Goal: Transaction & Acquisition: Purchase product/service

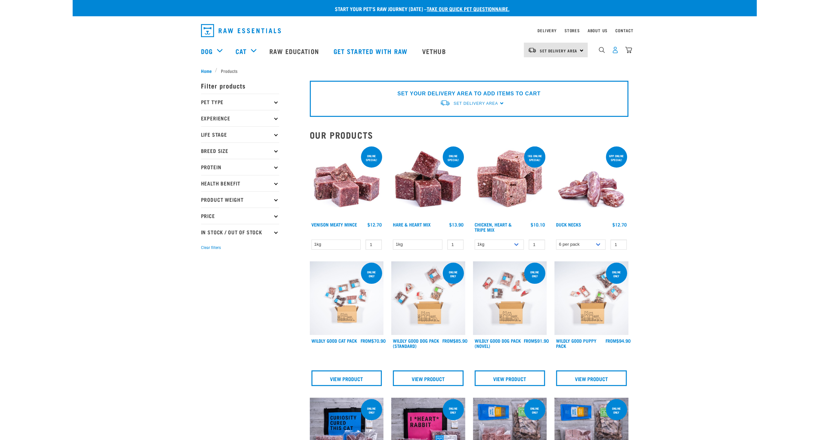
click at [614, 53] on img "dropdown navigation" at bounding box center [615, 50] width 7 height 7
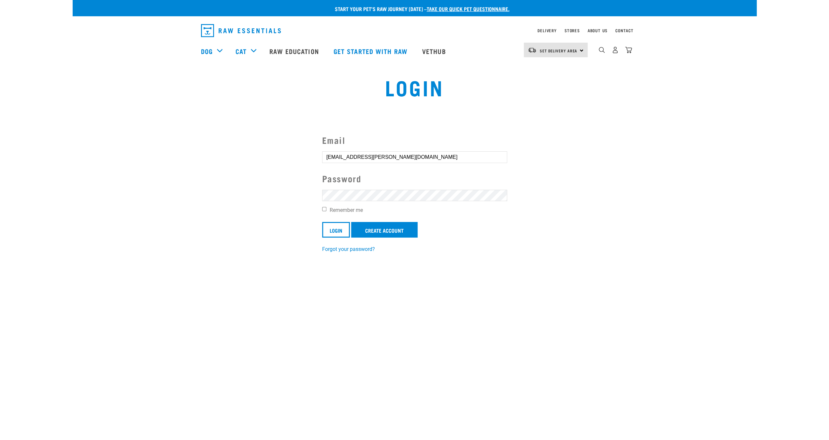
click at [324, 211] on input "Remember me" at bounding box center [324, 209] width 4 height 4
checkbox input "true"
click at [357, 249] on link "Forgot your password?" at bounding box center [348, 249] width 53 height 6
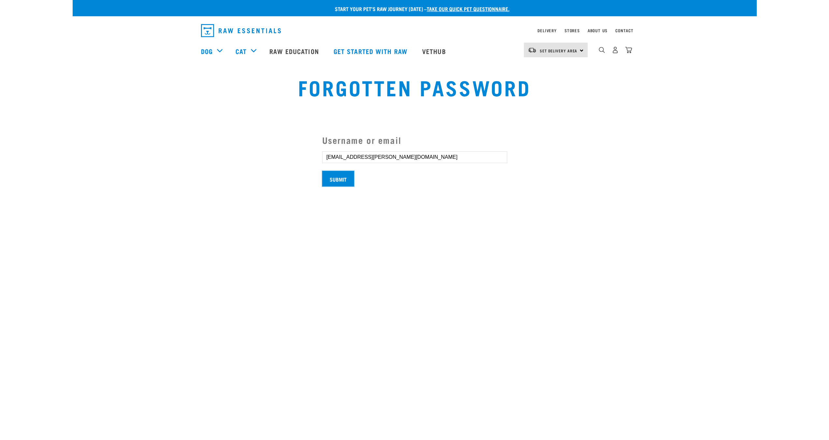
click at [336, 184] on input "Submit" at bounding box center [338, 179] width 32 height 16
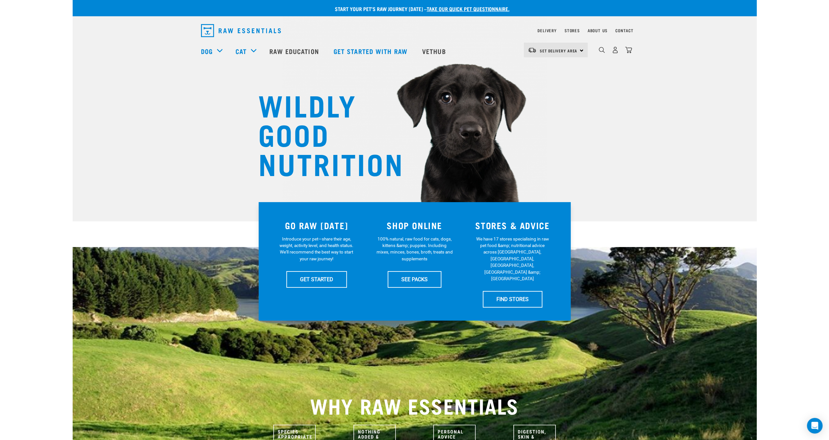
click at [740, 0] on div at bounding box center [414, 0] width 829 height 0
click at [618, 50] on img "dropdown navigation" at bounding box center [615, 50] width 7 height 7
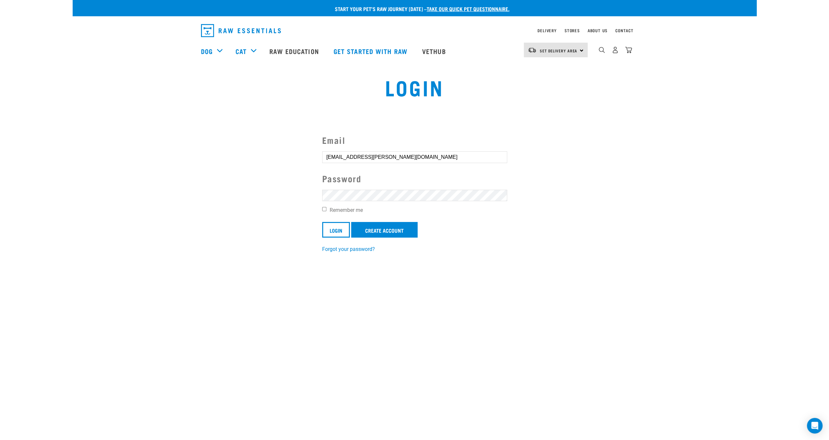
click at [347, 210] on label "Remember me" at bounding box center [414, 211] width 185 height 8
click at [326, 210] on input "Remember me" at bounding box center [324, 209] width 4 height 4
checkbox input "true"
click at [332, 228] on input "Login" at bounding box center [336, 230] width 28 height 16
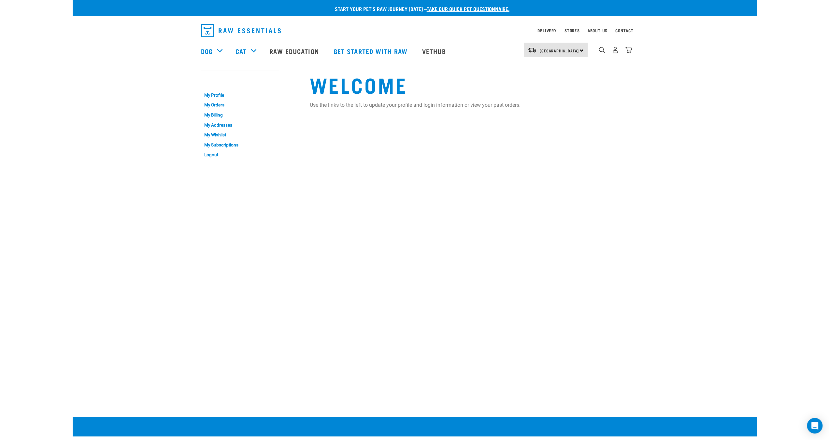
click at [237, 28] on img "dropdown navigation" at bounding box center [241, 30] width 80 height 13
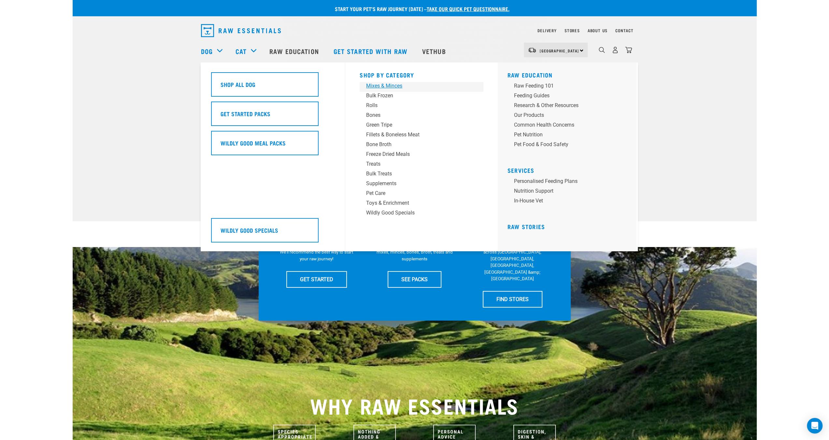
click at [378, 89] on div "Mixes & Minces" at bounding box center [417, 86] width 102 height 8
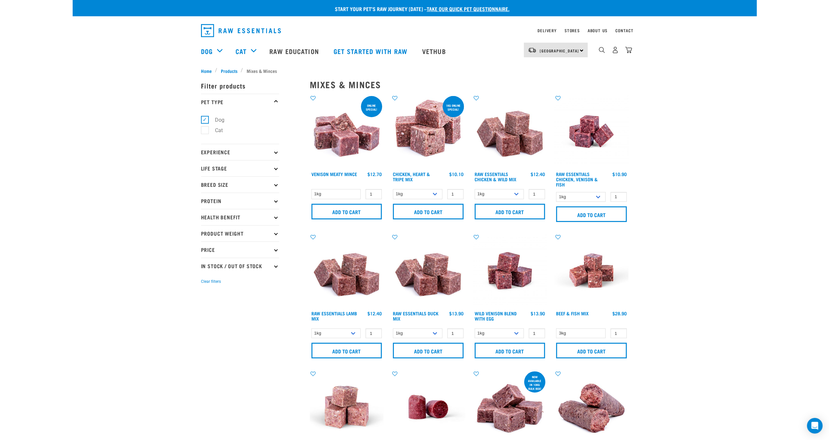
click at [205, 129] on label "Cat" at bounding box center [215, 130] width 21 height 8
click at [205, 129] on input "Cat" at bounding box center [203, 129] width 4 height 4
checkbox input "true"
click at [274, 199] on p "Protein" at bounding box center [240, 201] width 78 height 16
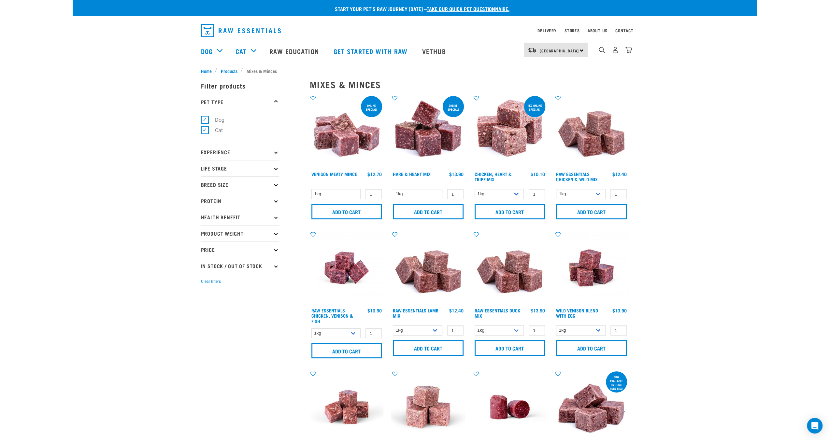
click at [277, 197] on p "Protein" at bounding box center [240, 201] width 78 height 16
click at [207, 350] on label "Tahr" at bounding box center [216, 347] width 23 height 8
click at [205, 348] on input "Tahr" at bounding box center [203, 346] width 4 height 4
checkbox input "true"
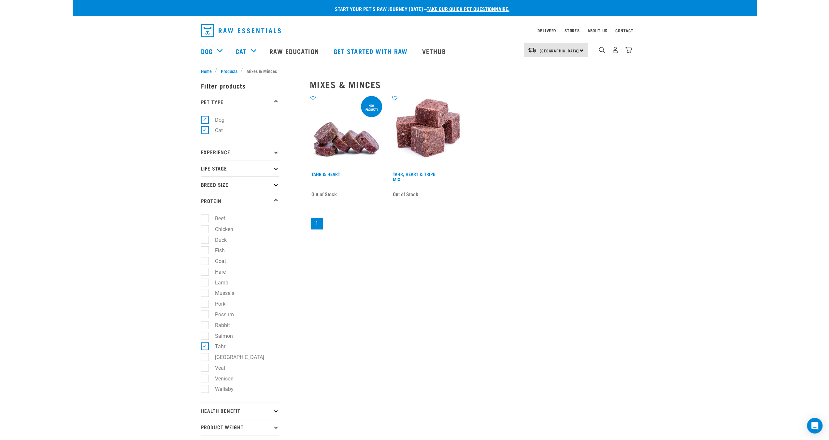
click at [208, 358] on label "[GEOGRAPHIC_DATA]" at bounding box center [236, 357] width 62 height 8
click at [205, 358] on input "[GEOGRAPHIC_DATA]" at bounding box center [203, 356] width 4 height 4
checkbox input "true"
click at [205, 347] on label "Tahr" at bounding box center [216, 347] width 23 height 8
click at [205, 347] on input "Tahr" at bounding box center [203, 346] width 4 height 4
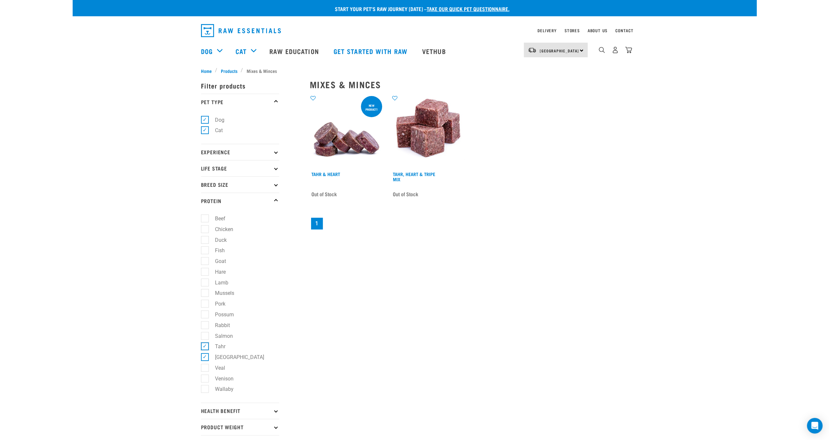
checkbox input "false"
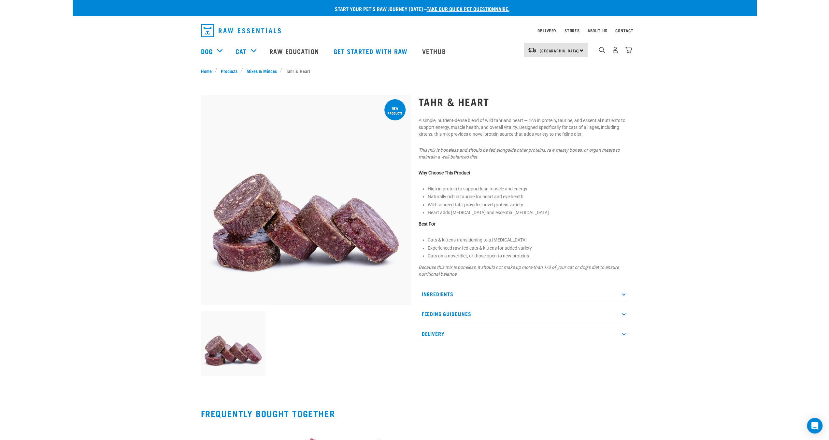
click at [619, 295] on p "Ingredients" at bounding box center [524, 294] width 210 height 15
drag, startPoint x: 470, startPoint y: 315, endPoint x: 444, endPoint y: 317, distance: 25.4
click at [444, 317] on li "Whole wild NZ Tahr (boneless)" at bounding box center [528, 316] width 194 height 7
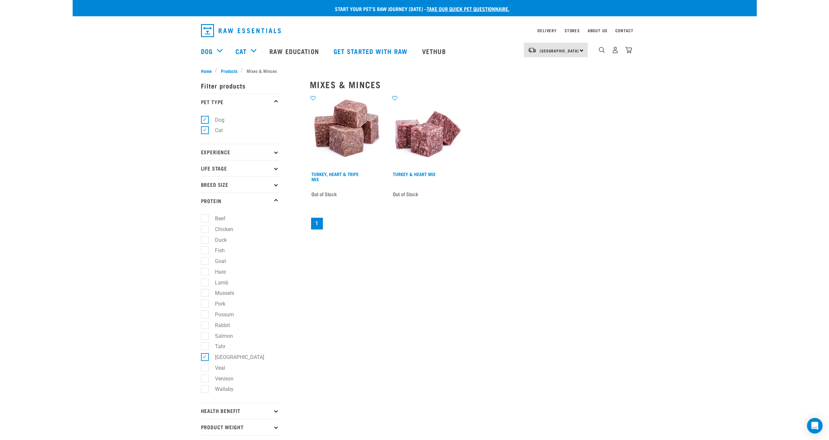
click at [207, 328] on label "Rabbit" at bounding box center [219, 326] width 28 height 8
click at [205, 326] on input "Rabbit" at bounding box center [203, 324] width 4 height 4
checkbox input "true"
click at [205, 358] on label "[GEOGRAPHIC_DATA]" at bounding box center [236, 357] width 62 height 8
click at [204, 358] on input "[GEOGRAPHIC_DATA]" at bounding box center [203, 356] width 4 height 4
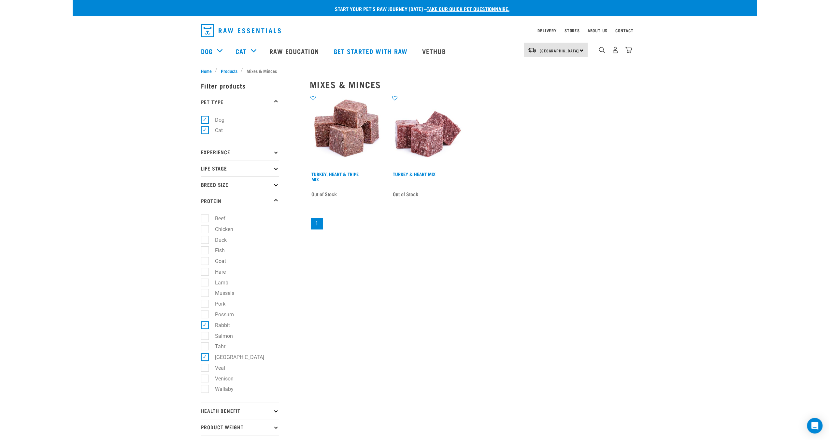
checkbox input "false"
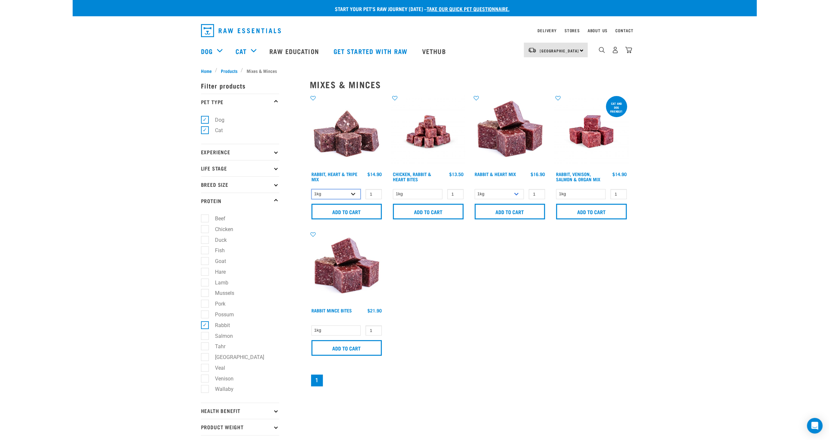
click at [357, 193] on select "1kg 3kg" at bounding box center [336, 194] width 50 height 10
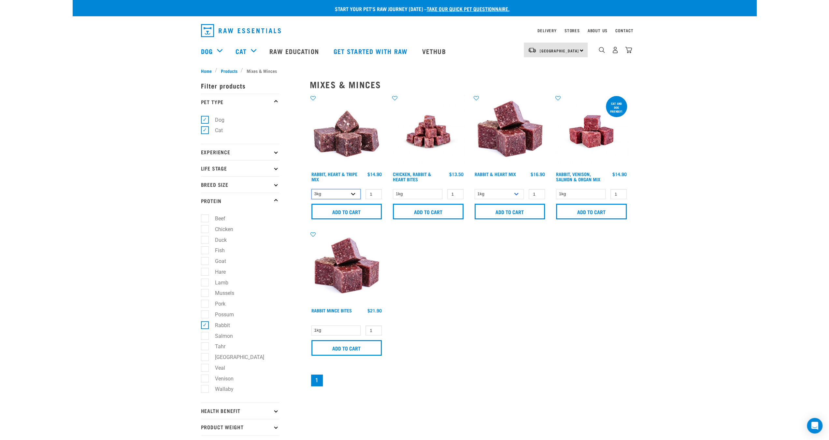
click at [311, 189] on select "1kg 3kg" at bounding box center [336, 194] width 50 height 10
click at [354, 193] on select "1kg 3kg" at bounding box center [336, 194] width 50 height 10
select select "705"
click at [311, 189] on select "1kg 3kg" at bounding box center [336, 194] width 50 height 10
click at [440, 248] on div "Rabbit, Heart & Tripe Mix 1" at bounding box center [469, 241] width 326 height 301
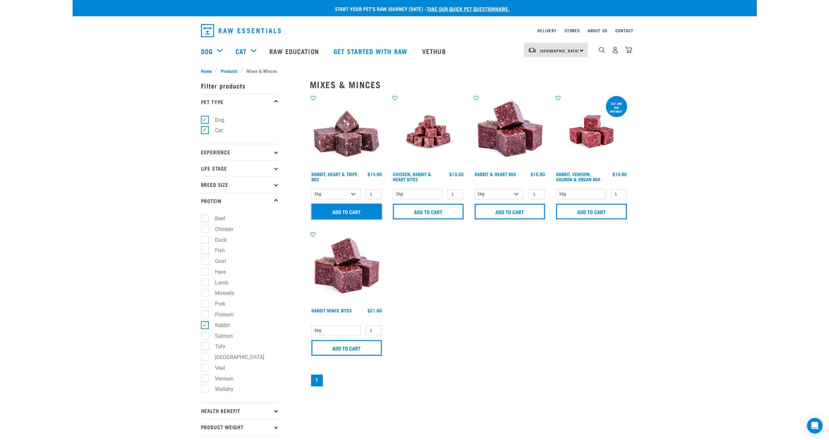
click at [362, 216] on input "Add to cart" at bounding box center [346, 212] width 71 height 16
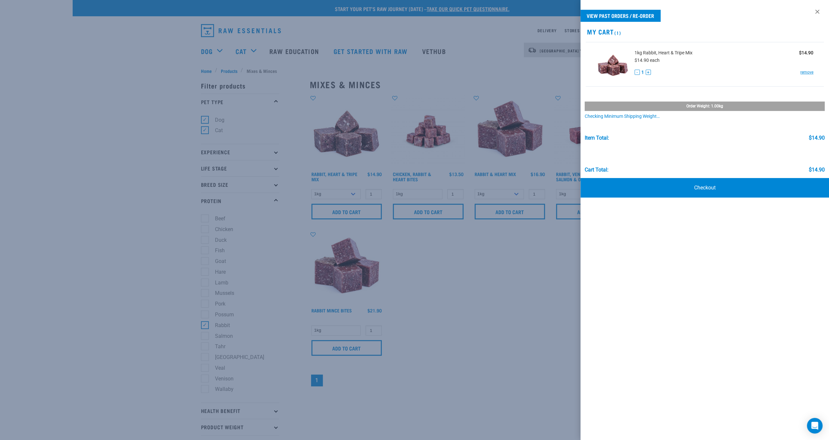
click at [517, 258] on div at bounding box center [414, 220] width 829 height 440
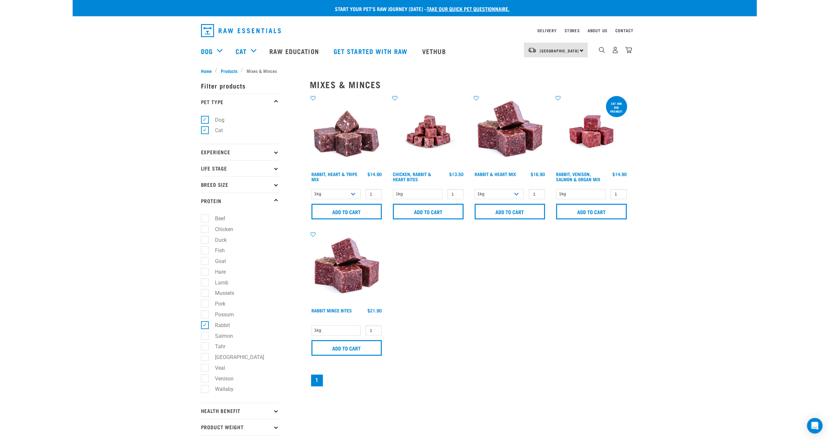
click at [207, 273] on label "Hare" at bounding box center [217, 272] width 24 height 8
click at [205, 273] on input "Hare" at bounding box center [203, 271] width 4 height 4
checkbox input "true"
click at [205, 327] on label "Rabbit" at bounding box center [219, 326] width 28 height 8
click at [203, 326] on input "Rabbit" at bounding box center [203, 324] width 4 height 4
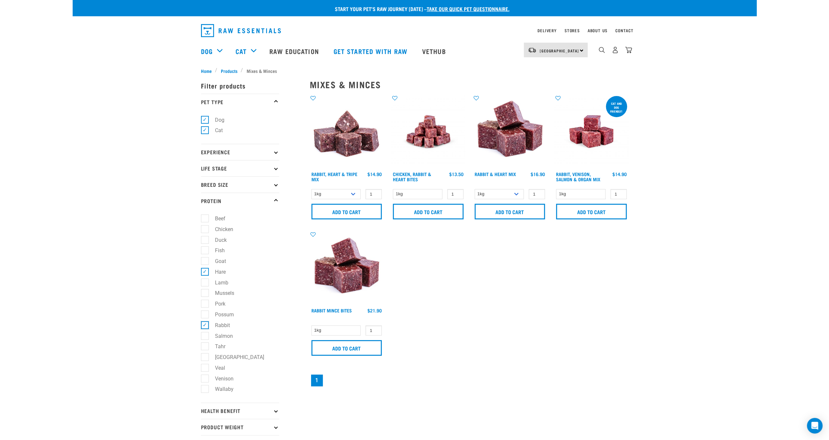
checkbox input "false"
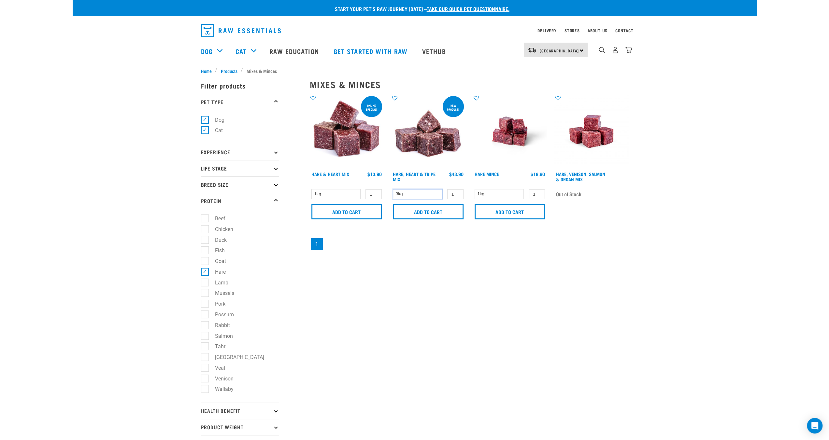
click at [427, 193] on select "3kg" at bounding box center [418, 194] width 50 height 10
click at [347, 196] on select "1kg" at bounding box center [336, 194] width 50 height 10
click at [354, 214] on input "Add to cart" at bounding box center [346, 212] width 71 height 16
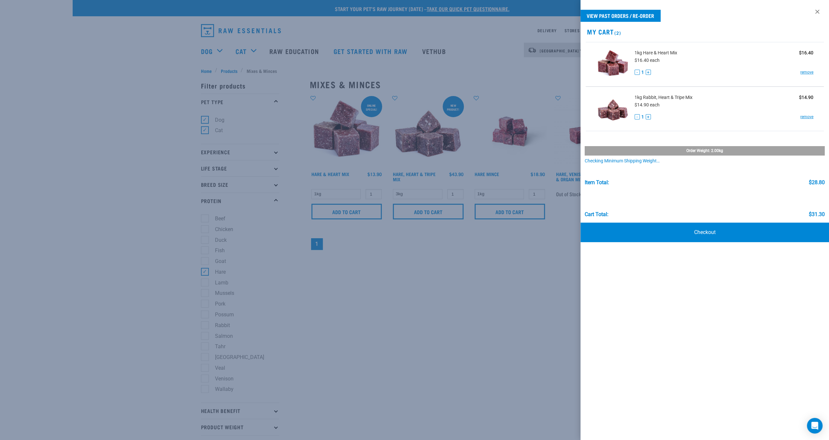
click at [417, 270] on div at bounding box center [414, 220] width 829 height 440
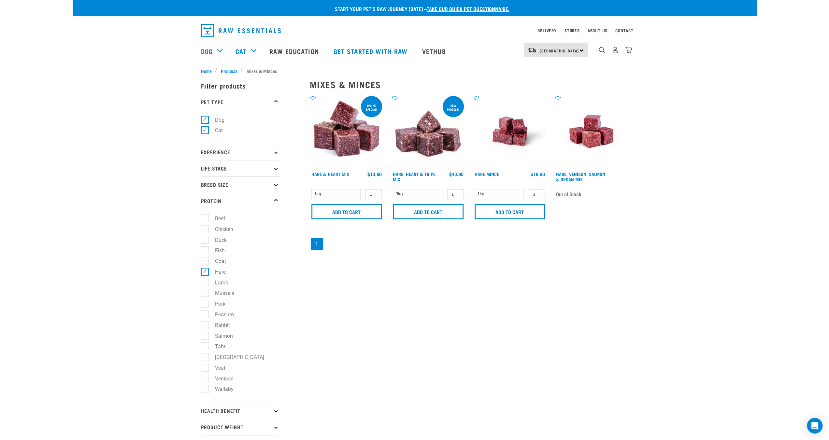
click at [205, 252] on label "Fish" at bounding box center [216, 251] width 23 height 8
click at [202, 252] on input "Fish" at bounding box center [203, 250] width 4 height 4
checkbox input "true"
click at [206, 274] on label "Hare" at bounding box center [217, 272] width 24 height 8
click at [205, 273] on input "Hare" at bounding box center [203, 271] width 4 height 4
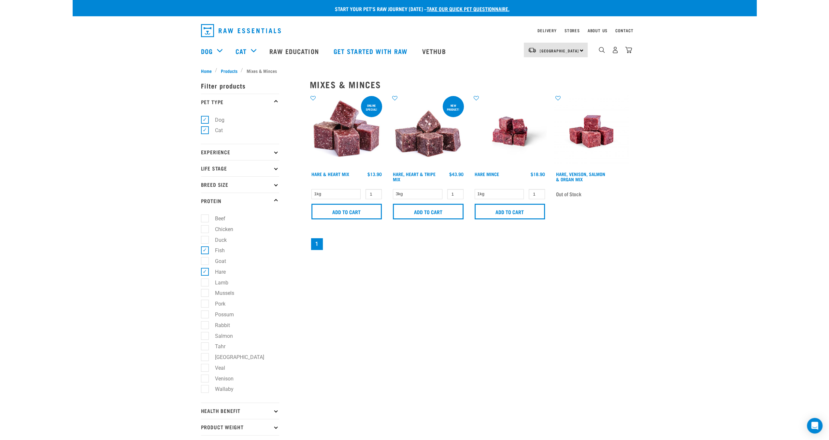
checkbox input "false"
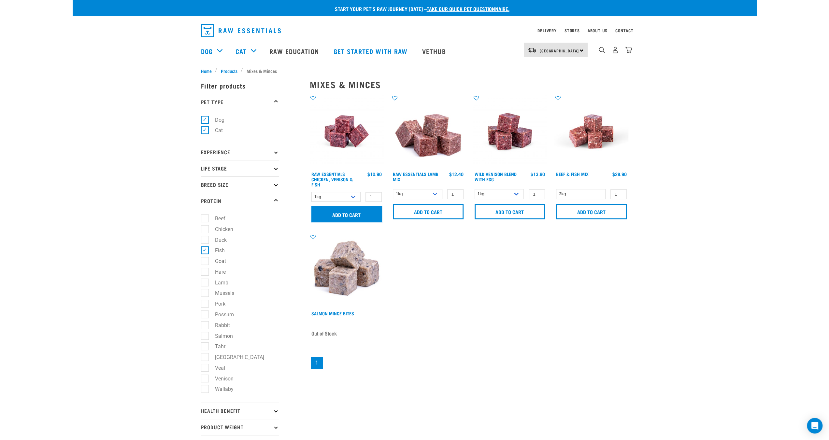
click at [351, 216] on input "Add to cart" at bounding box center [346, 215] width 71 height 16
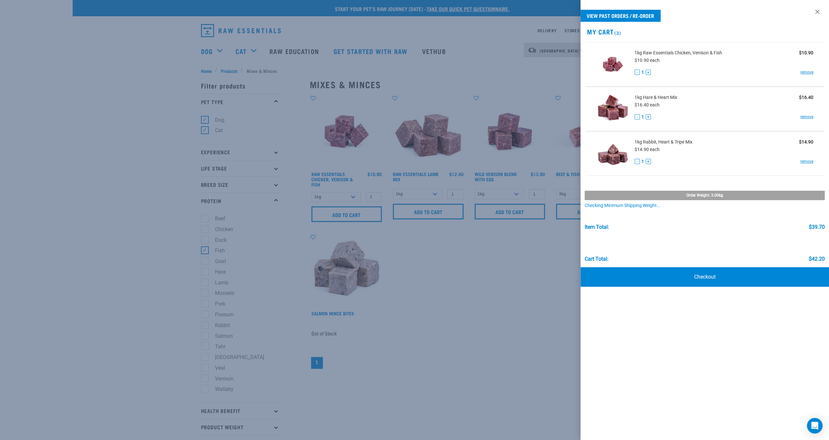
click at [397, 288] on div at bounding box center [414, 220] width 829 height 440
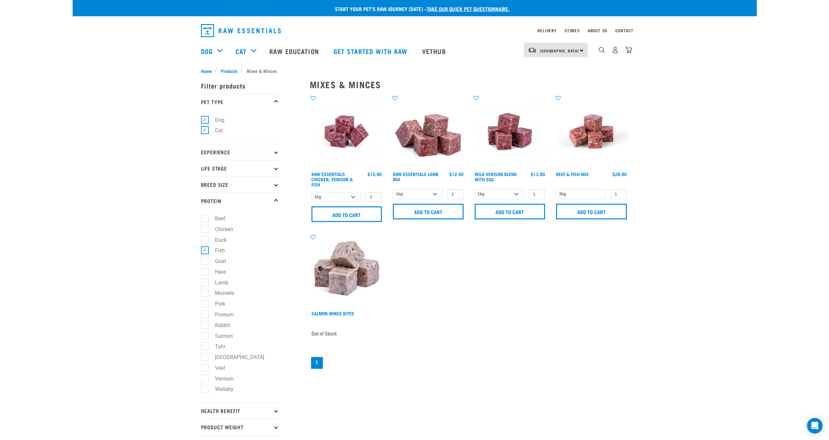
click at [205, 253] on label "Fish" at bounding box center [216, 251] width 23 height 8
click at [205, 252] on input "Fish" at bounding box center [203, 250] width 4 height 4
checkbox input "false"
click at [205, 317] on label "Possum" at bounding box center [221, 315] width 32 height 8
click at [205, 316] on input "Possum" at bounding box center [203, 313] width 4 height 4
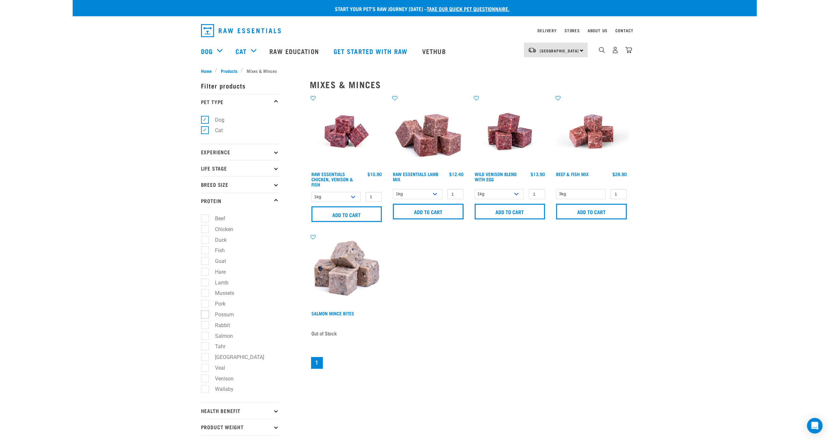
checkbox input "true"
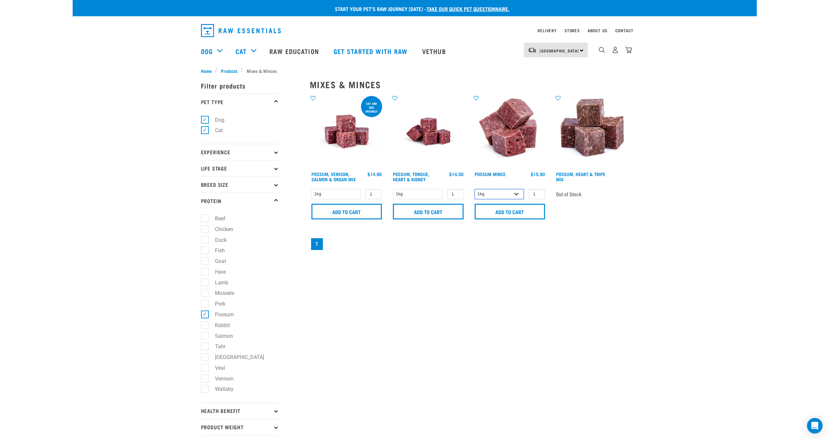
click at [516, 194] on select "1kg 3kg" at bounding box center [500, 194] width 50 height 10
select select "457"
click at [475, 189] on select "1kg 3kg" at bounding box center [500, 194] width 50 height 10
click at [506, 207] on input "Add to cart" at bounding box center [510, 212] width 71 height 16
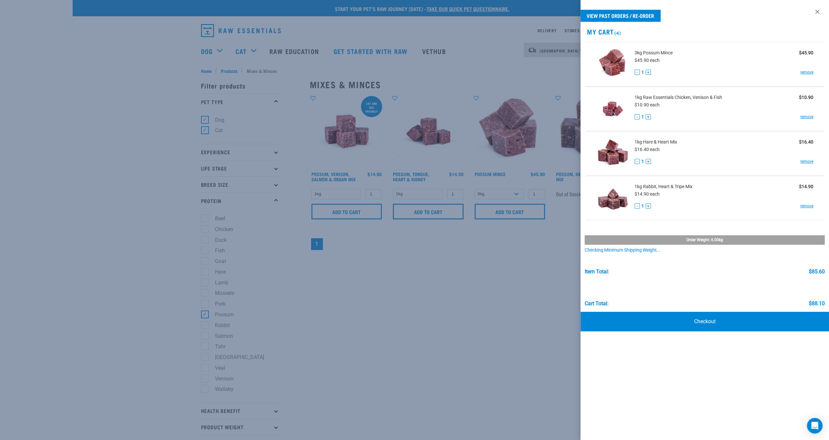
click at [442, 294] on div at bounding box center [414, 220] width 829 height 440
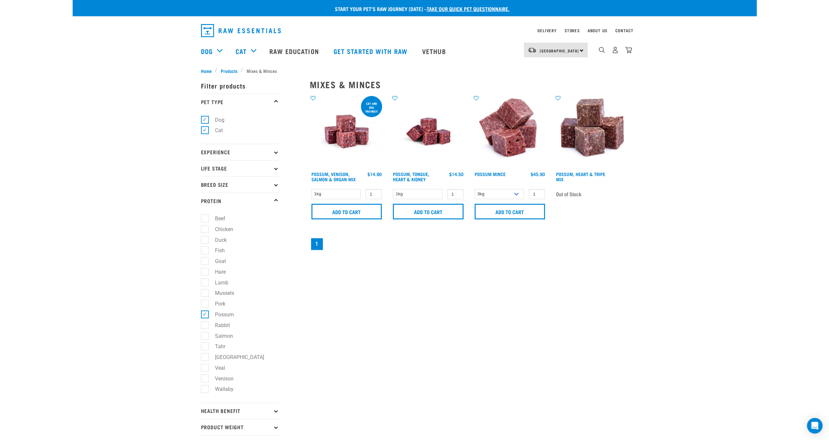
click at [205, 338] on label "Salmon" at bounding box center [220, 336] width 31 height 8
click at [204, 337] on input "Salmon" at bounding box center [203, 335] width 4 height 4
checkbox input "true"
click at [205, 313] on label "Possum" at bounding box center [221, 315] width 32 height 8
click at [205, 313] on input "Possum" at bounding box center [203, 313] width 4 height 4
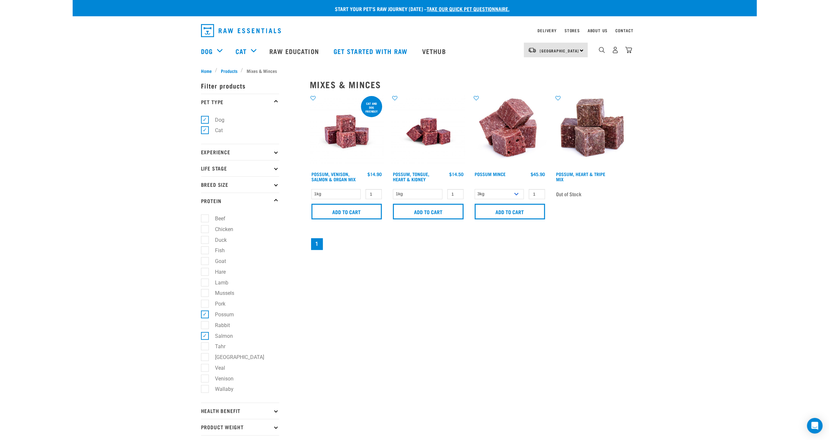
checkbox input "false"
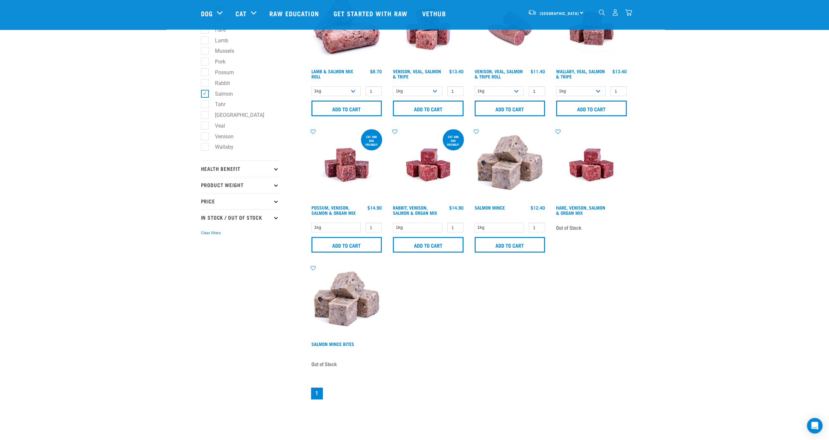
scroll to position [195, 0]
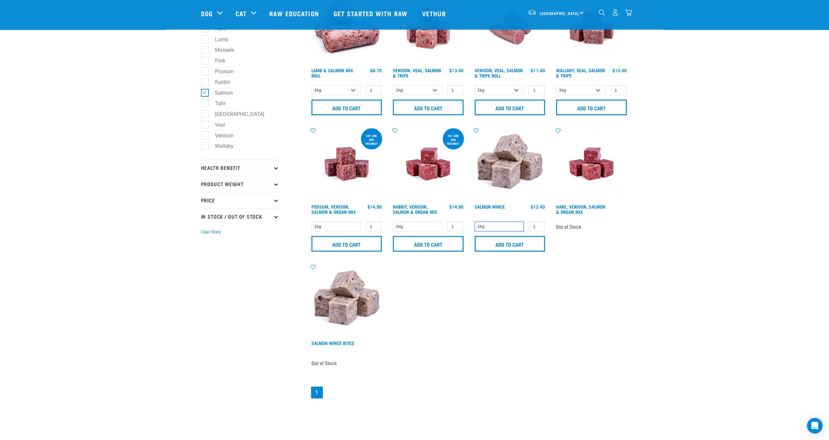
click at [517, 225] on select "1kg" at bounding box center [500, 227] width 50 height 10
click at [534, 224] on input "1" at bounding box center [537, 227] width 16 height 10
click at [539, 224] on input "1" at bounding box center [537, 227] width 16 height 10
type input "2"
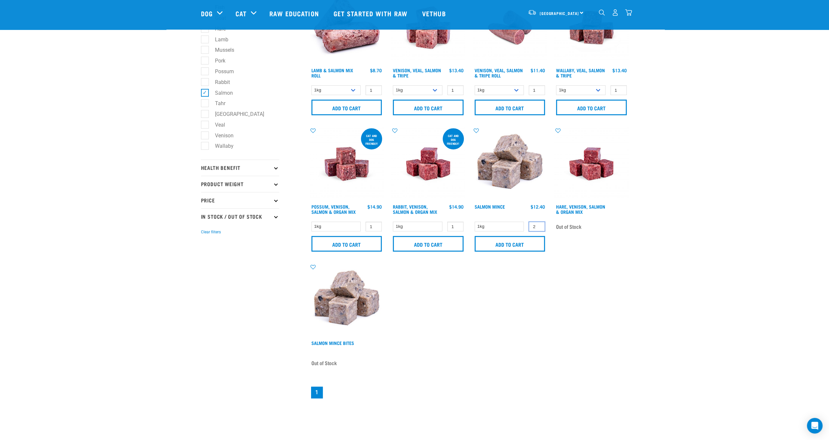
click at [538, 224] on input "2" at bounding box center [537, 227] width 16 height 10
click at [524, 240] on input "Add to cart" at bounding box center [510, 244] width 71 height 16
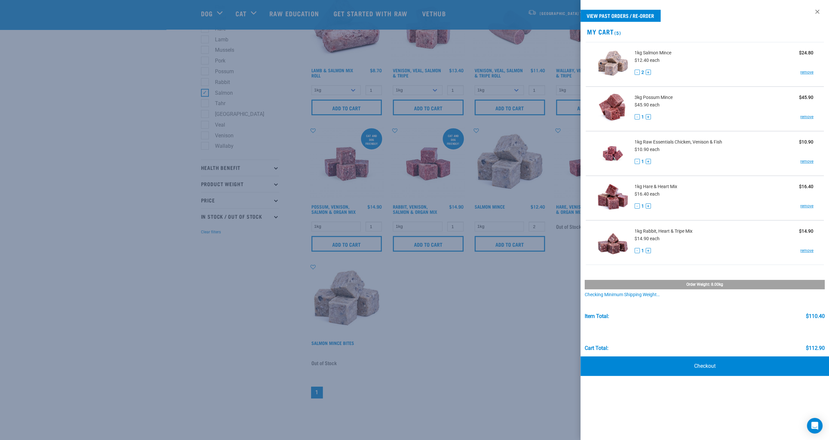
click at [528, 308] on div at bounding box center [414, 220] width 829 height 440
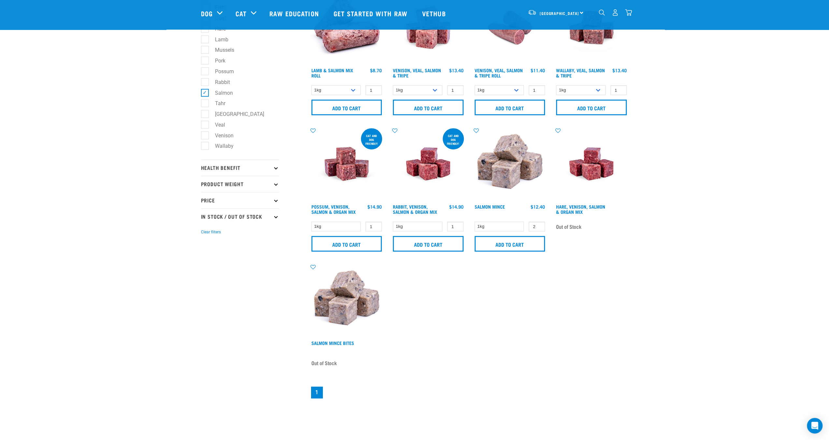
click at [205, 96] on label "Salmon" at bounding box center [220, 93] width 31 height 8
click at [202, 94] on input "Salmon" at bounding box center [203, 92] width 4 height 4
checkbox input "false"
click at [205, 150] on label "Wallaby" at bounding box center [221, 146] width 32 height 8
click at [201, 147] on input "Wallaby" at bounding box center [203, 145] width 4 height 4
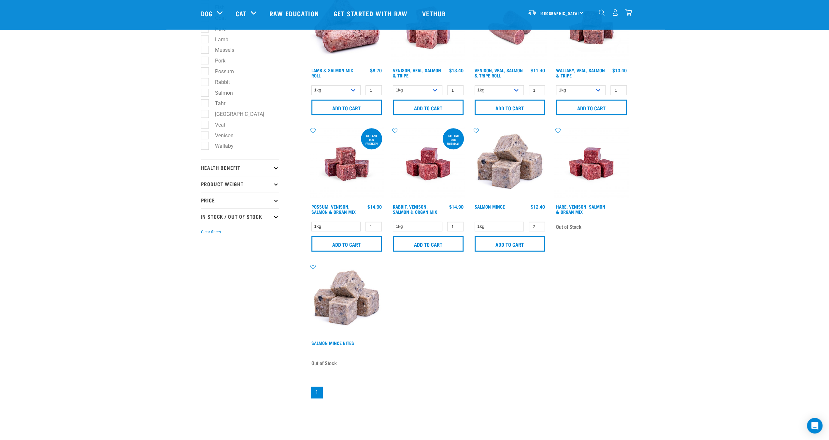
checkbox input "true"
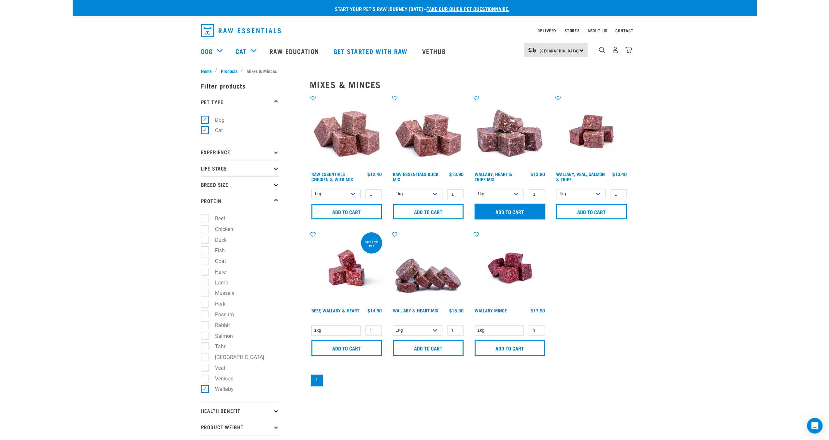
click at [516, 209] on input "Add to cart" at bounding box center [510, 212] width 71 height 16
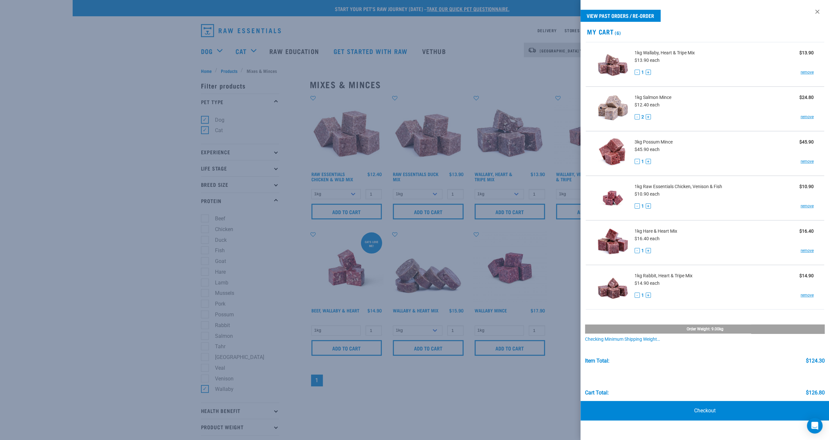
click at [572, 270] on div at bounding box center [414, 220] width 829 height 440
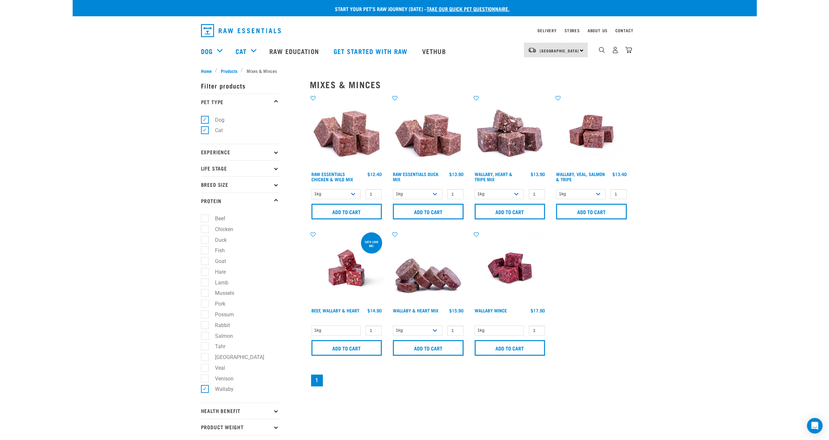
click at [208, 392] on label "Wallaby" at bounding box center [221, 389] width 32 height 8
click at [205, 391] on input "Wallaby" at bounding box center [203, 388] width 4 height 4
checkbox input "false"
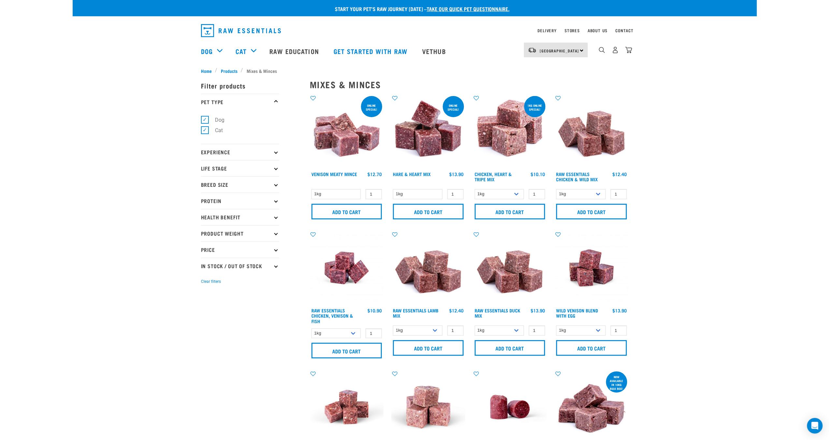
click at [516, 195] on select "1kg 3kg" at bounding box center [500, 194] width 50 height 10
select select "368"
click at [475, 189] on select "1kg 3kg" at bounding box center [500, 194] width 50 height 10
click at [518, 212] on input "Add to cart" at bounding box center [510, 212] width 71 height 16
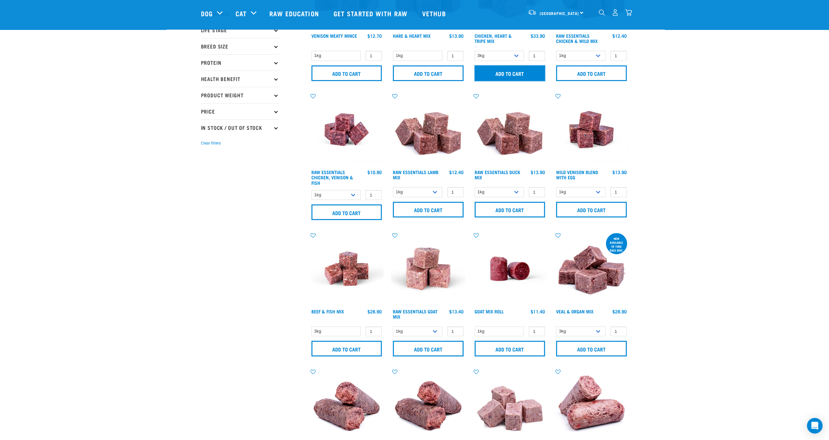
scroll to position [98, 0]
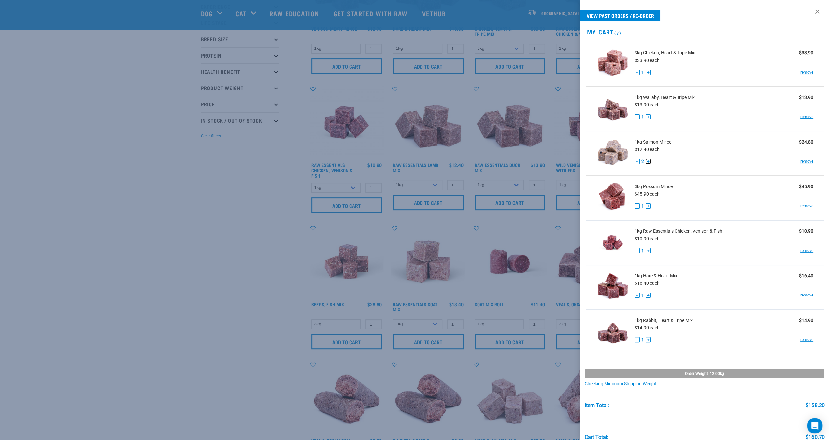
click at [647, 161] on button "+" at bounding box center [648, 161] width 5 height 5
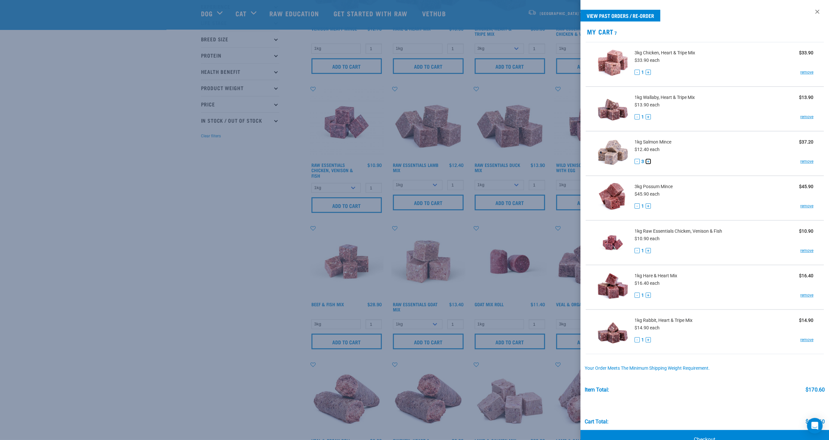
click at [647, 161] on button "+" at bounding box center [648, 161] width 5 height 5
click at [812, 10] on link at bounding box center [817, 12] width 10 height 10
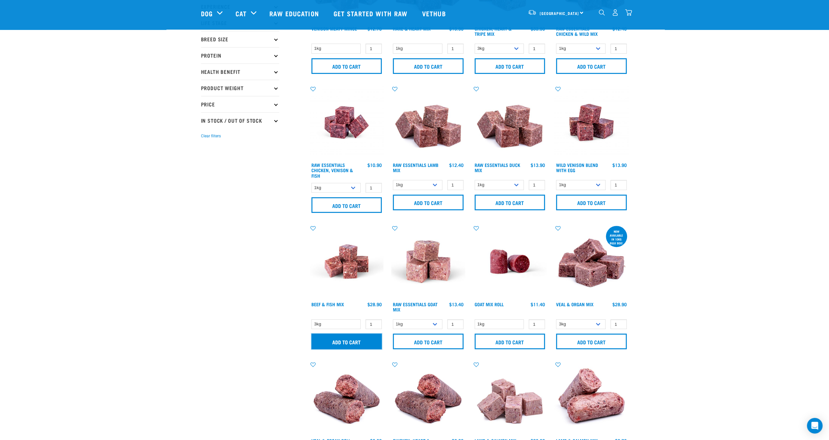
click at [351, 339] on input "Add to cart" at bounding box center [346, 342] width 71 height 16
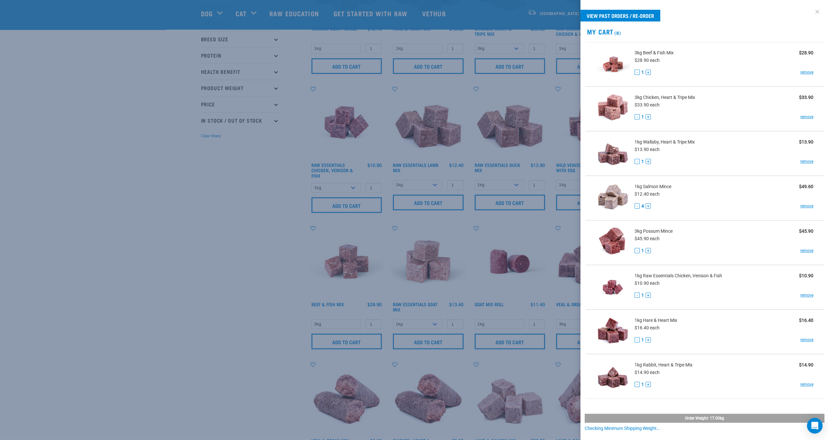
click at [814, 7] on link at bounding box center [817, 12] width 10 height 10
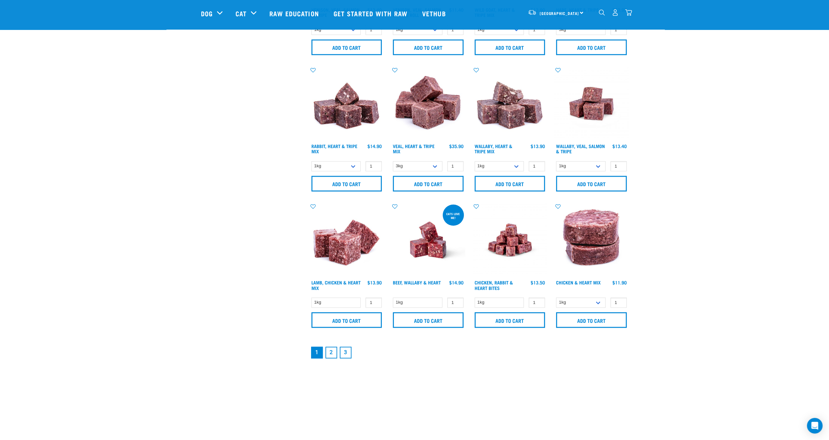
scroll to position [815, 0]
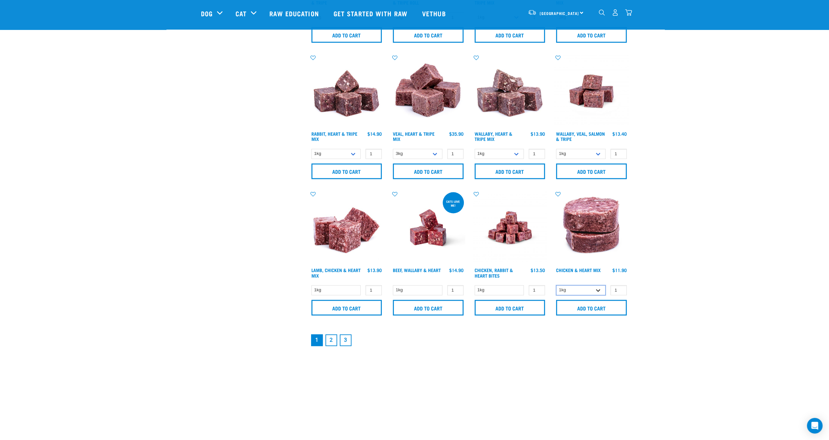
click at [597, 288] on select "1kg 3kg" at bounding box center [581, 290] width 50 height 10
select select "352"
click at [556, 285] on select "1kg 3kg" at bounding box center [581, 290] width 50 height 10
click at [596, 309] on input "Add to cart" at bounding box center [591, 308] width 71 height 16
click at [331, 339] on link "2" at bounding box center [331, 341] width 12 height 12
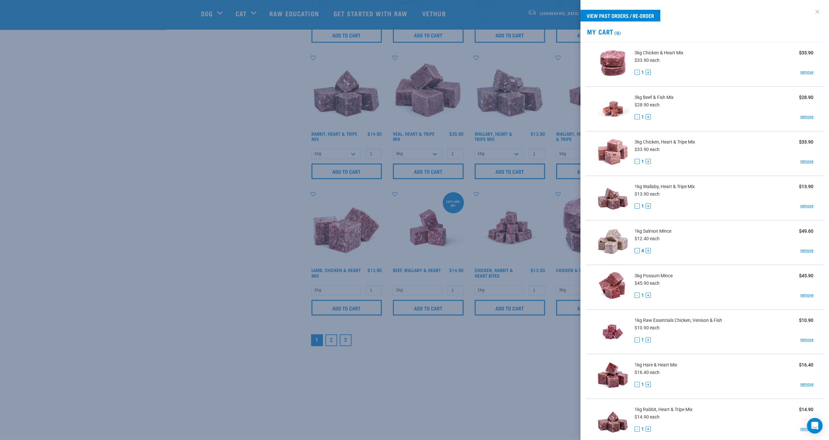
click at [813, 10] on link at bounding box center [817, 12] width 10 height 10
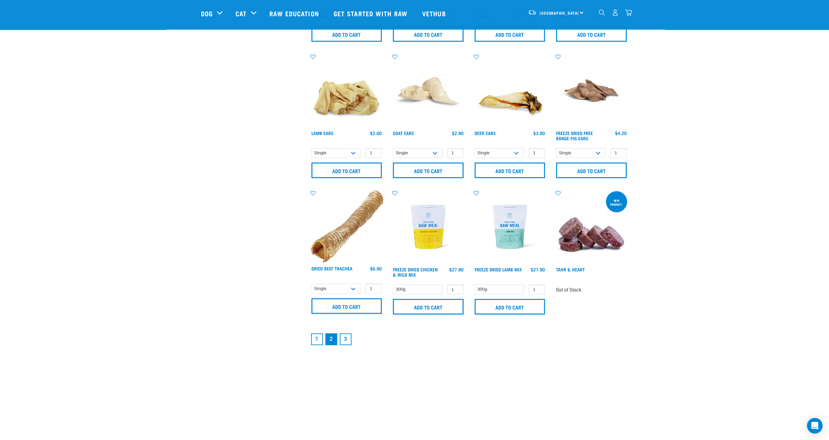
scroll to position [815, 0]
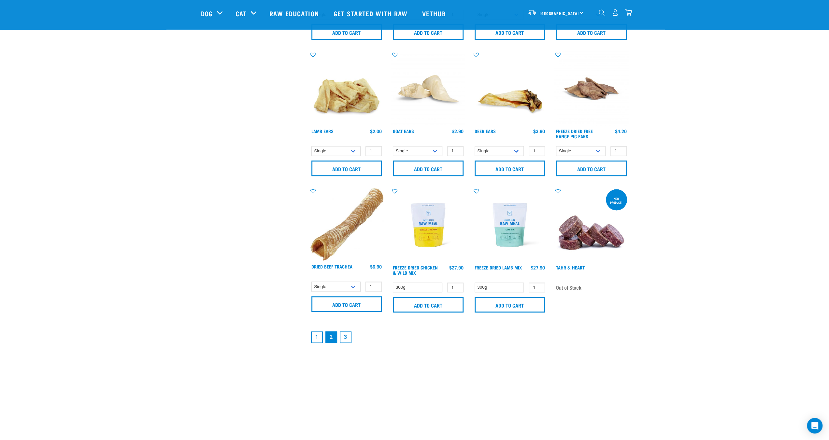
click at [345, 339] on link "3" at bounding box center [346, 338] width 12 height 12
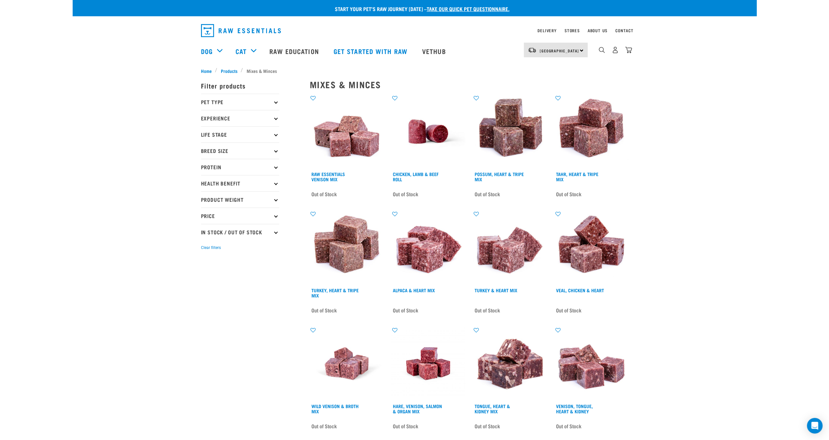
click at [277, 165] on p "Protein" at bounding box center [240, 167] width 78 height 16
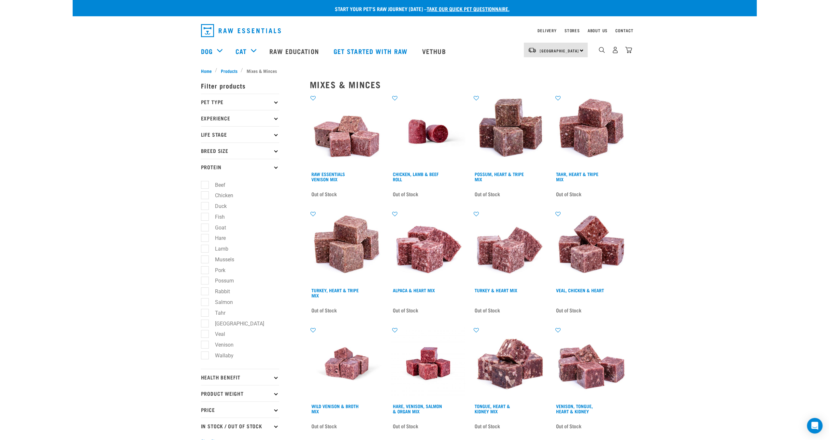
click at [206, 183] on label "Beef" at bounding box center [216, 185] width 23 height 8
click at [205, 183] on input "Beef" at bounding box center [203, 184] width 4 height 4
checkbox input "true"
click at [205, 193] on label "Chicken" at bounding box center [220, 196] width 31 height 8
click at [205, 193] on input "Chicken" at bounding box center [203, 195] width 4 height 4
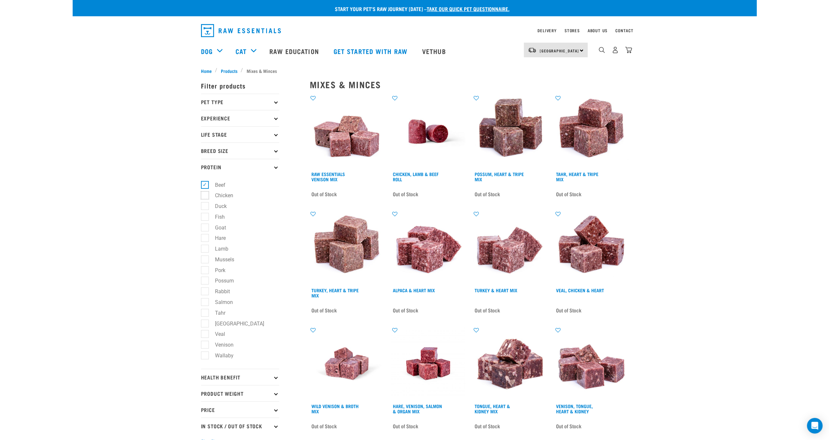
checkbox input "true"
click at [205, 219] on label "Fish" at bounding box center [216, 217] width 23 height 8
click at [205, 218] on input "Fish" at bounding box center [203, 216] width 4 height 4
checkbox input "true"
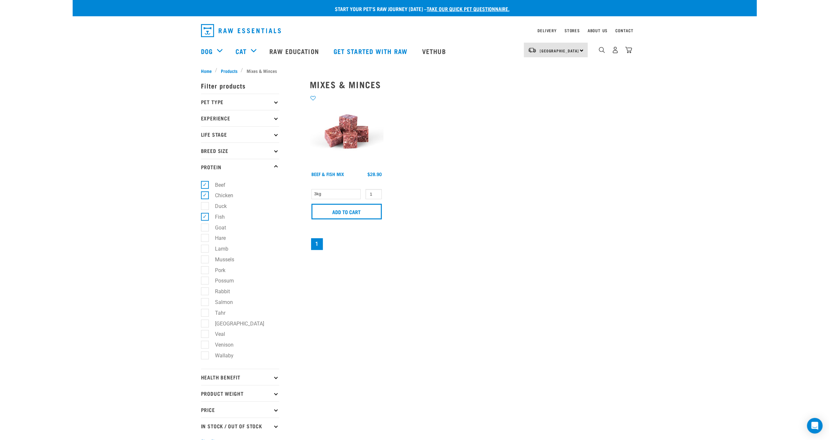
click at [206, 303] on label "Salmon" at bounding box center [220, 302] width 31 height 8
click at [205, 303] on input "Salmon" at bounding box center [203, 301] width 4 height 4
checkbox input "true"
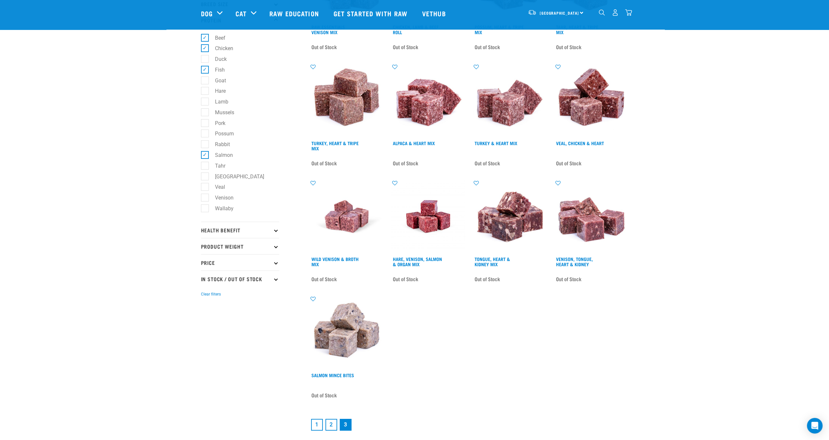
scroll to position [195, 0]
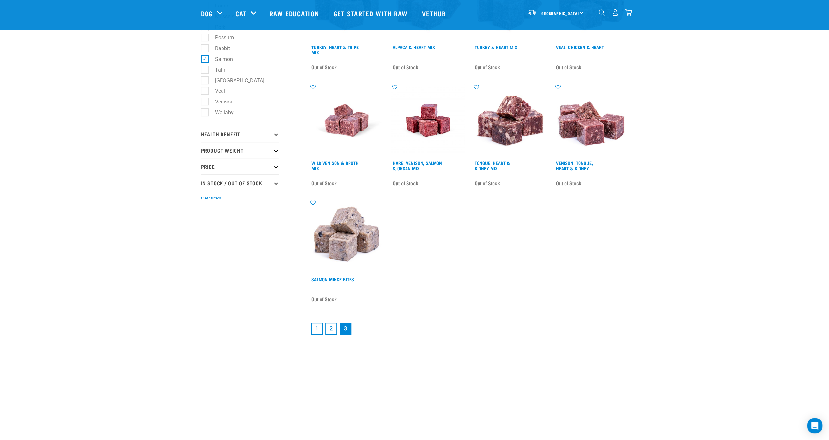
click at [319, 327] on link "1" at bounding box center [317, 329] width 12 height 12
click at [317, 326] on link "1" at bounding box center [317, 329] width 12 height 12
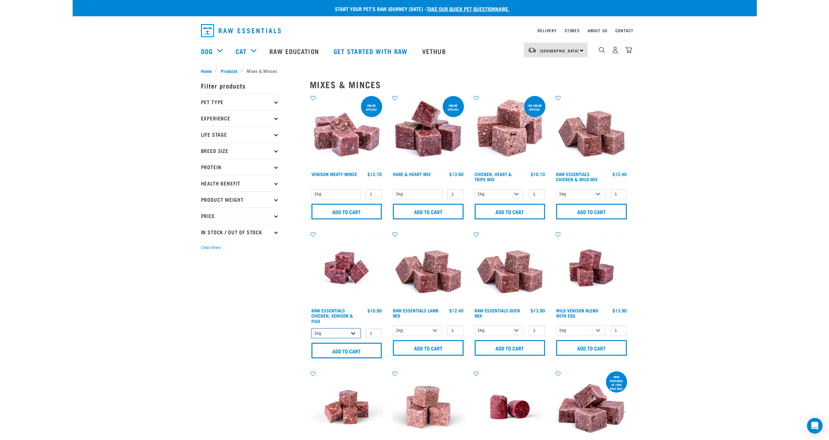
click at [353, 333] on select "1kg 3kg" at bounding box center [336, 334] width 50 height 10
select select "28665"
click at [311, 329] on select "1kg 3kg" at bounding box center [336, 334] width 50 height 10
click at [351, 350] on input "Add to cart" at bounding box center [346, 351] width 71 height 16
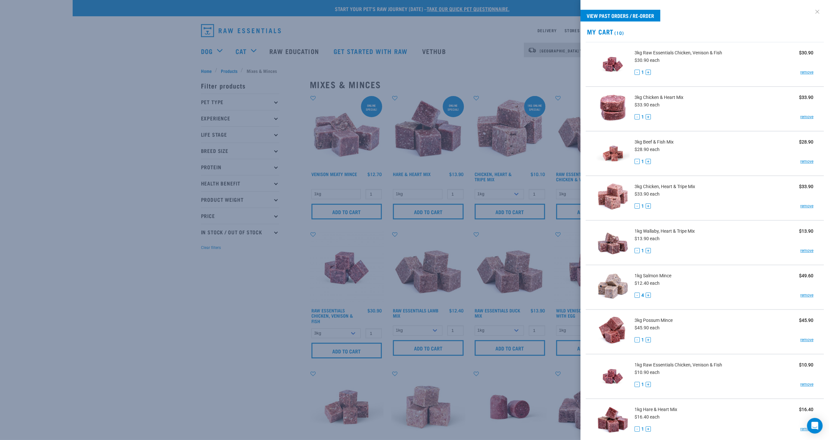
click at [812, 9] on link at bounding box center [817, 12] width 10 height 10
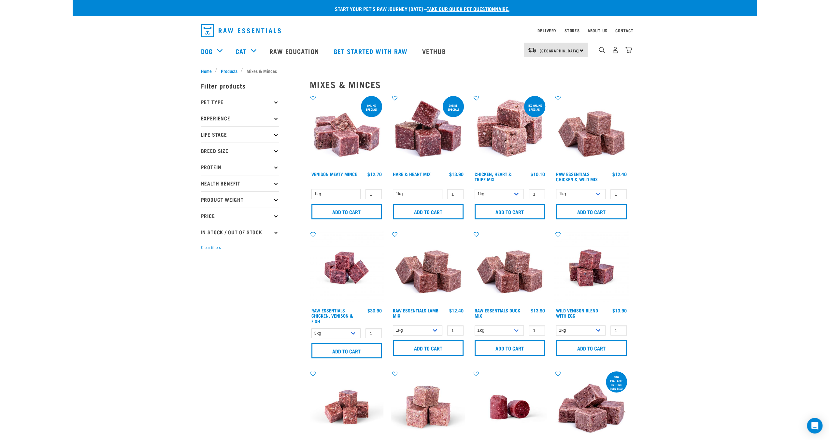
click at [276, 166] on icon at bounding box center [276, 168] width 4 height 4
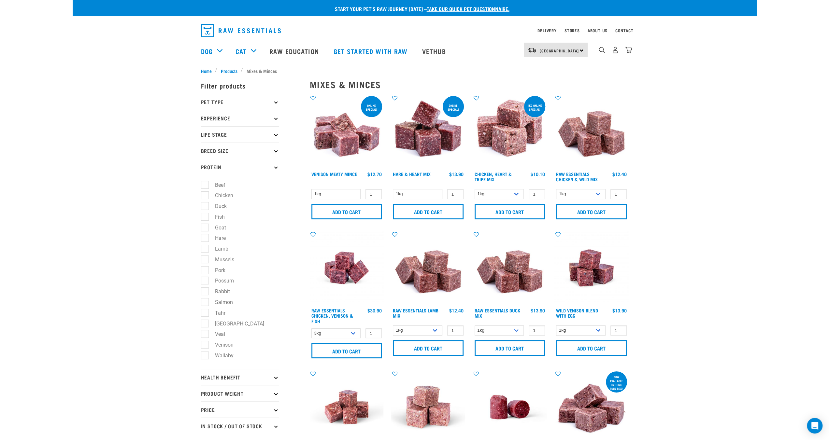
click at [206, 185] on label "Beef" at bounding box center [216, 185] width 23 height 8
click at [205, 185] on input "Beef" at bounding box center [203, 184] width 4 height 4
checkbox input "true"
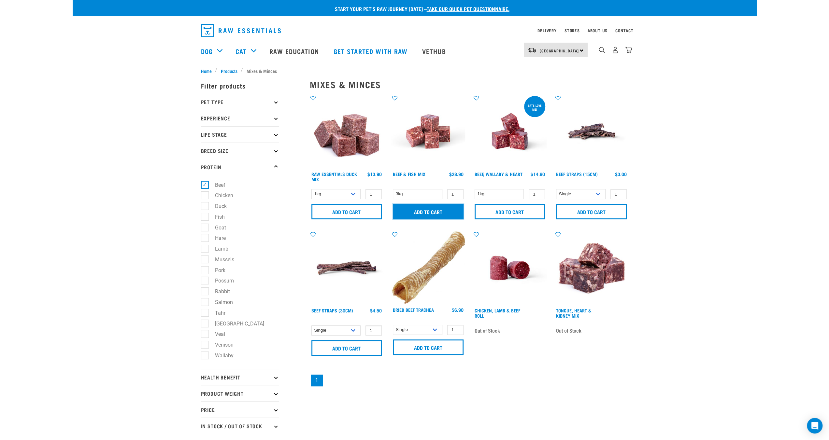
click at [423, 209] on input "Add to cart" at bounding box center [428, 212] width 71 height 16
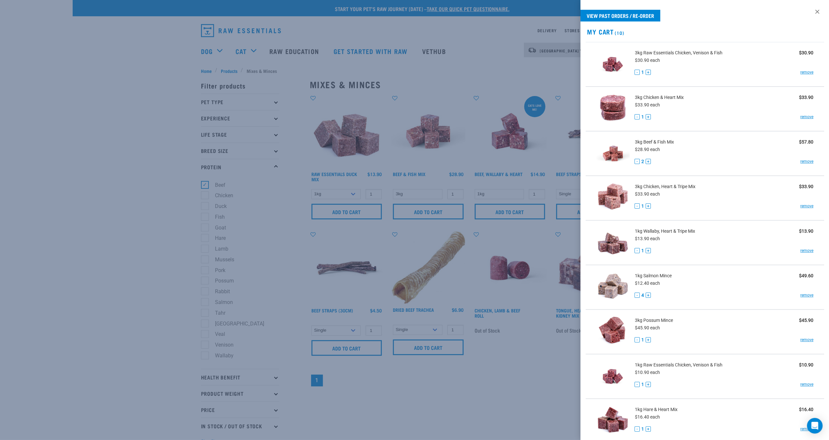
click at [205, 185] on div at bounding box center [414, 220] width 829 height 440
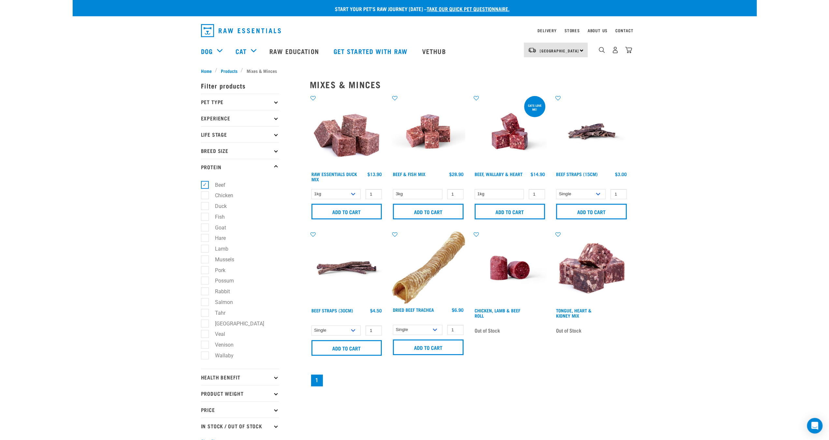
click at [206, 193] on label "Chicken" at bounding box center [220, 196] width 31 height 8
click at [205, 193] on input "Chicken" at bounding box center [203, 195] width 4 height 4
checkbox input "true"
click at [206, 183] on label "Beef" at bounding box center [216, 185] width 23 height 8
click at [205, 183] on input "Beef" at bounding box center [203, 184] width 4 height 4
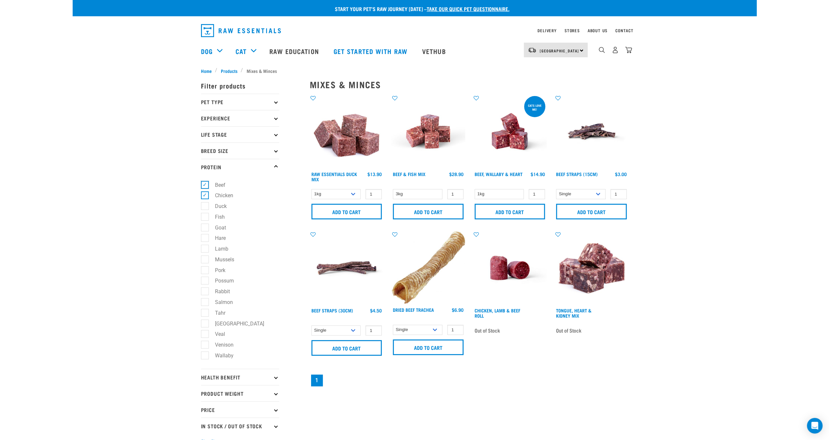
checkbox input "false"
drag, startPoint x: 664, startPoint y: 183, endPoint x: 664, endPoint y: 193, distance: 9.1
click at [664, 184] on div "Start your pet’s raw journey today – take our quick pet questionnaire. Delivery…" at bounding box center [415, 226] width 684 height 452
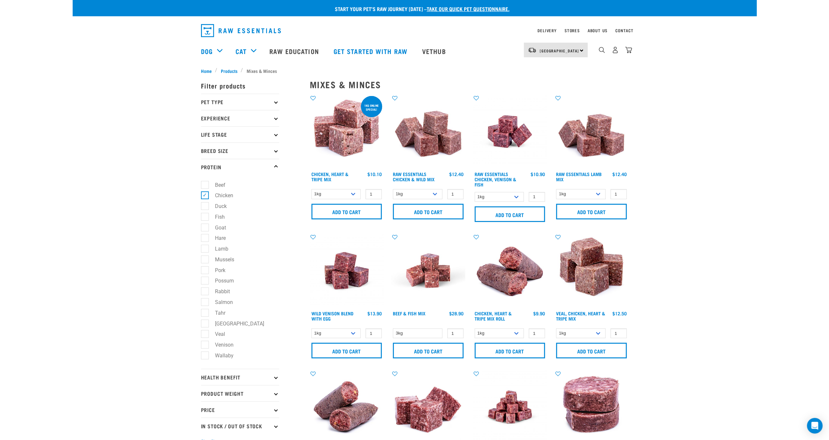
click at [628, 56] on div "14" at bounding box center [616, 50] width 34 height 15
click at [628, 50] on img "dropdown navigation" at bounding box center [628, 50] width 7 height 7
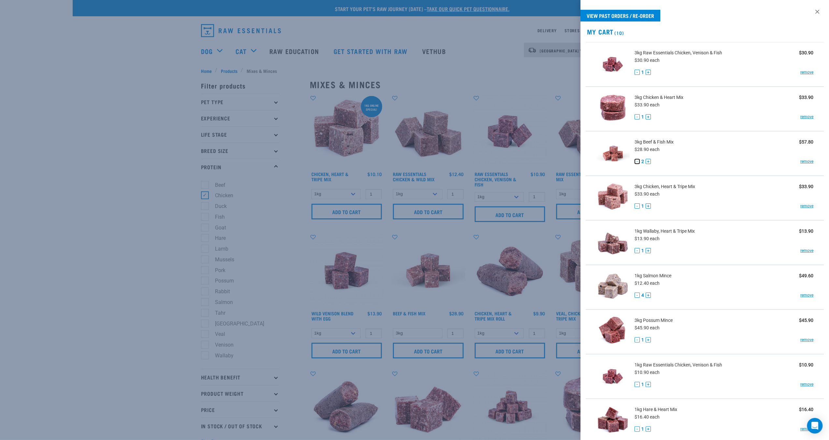
click at [637, 160] on button "-" at bounding box center [637, 161] width 5 height 5
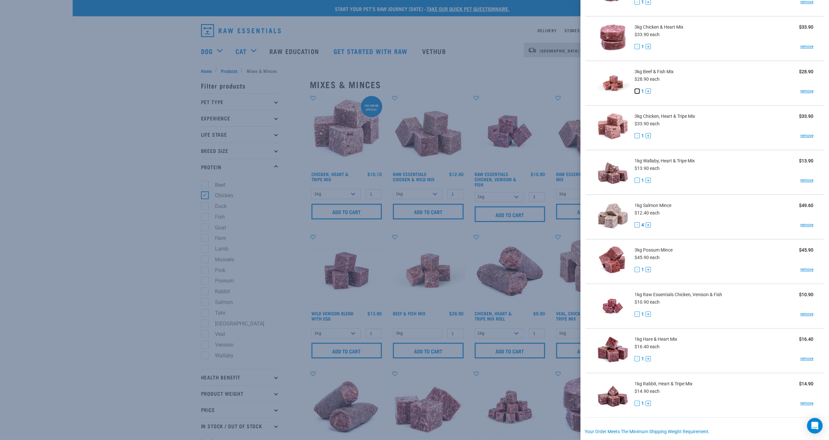
scroll to position [33, 0]
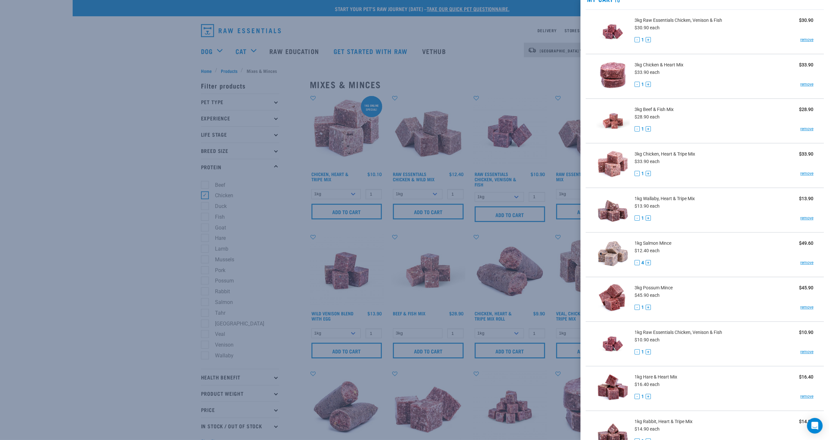
click at [431, 210] on div at bounding box center [414, 220] width 829 height 440
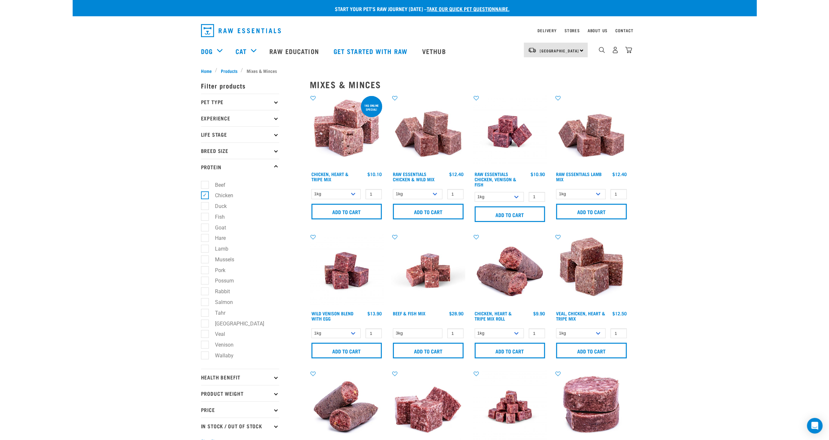
click at [205, 182] on label "Beef" at bounding box center [216, 185] width 23 height 8
click at [204, 182] on input "Beef" at bounding box center [203, 184] width 4 height 4
checkbox input "true"
click at [205, 193] on label "Chicken" at bounding box center [220, 196] width 31 height 8
click at [205, 193] on input "Chicken" at bounding box center [203, 195] width 4 height 4
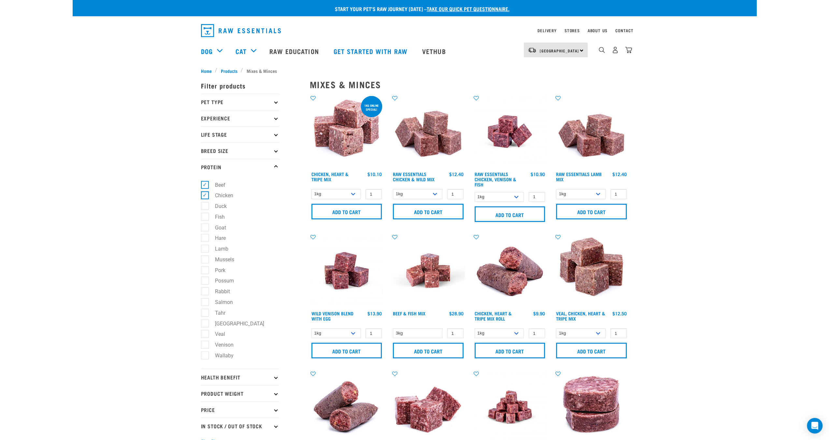
checkbox input "false"
click at [668, 284] on div "Start your pet’s raw journey today – take our quick pet questionnaire. Delivery…" at bounding box center [415, 390] width 684 height 780
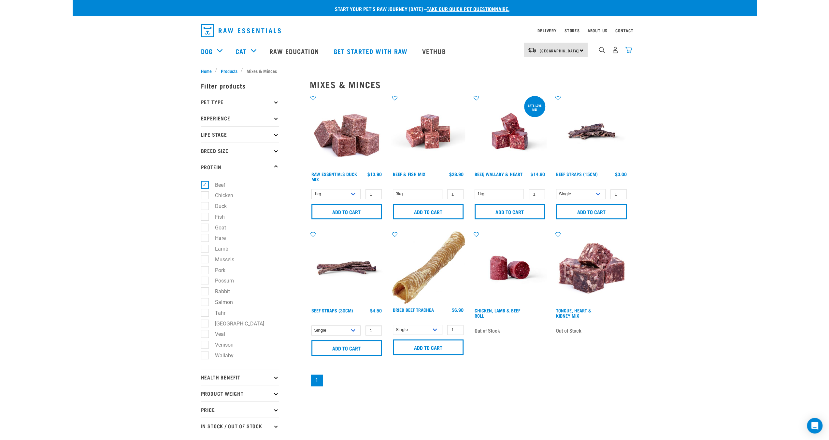
click at [628, 52] on img "dropdown navigation" at bounding box center [628, 50] width 7 height 7
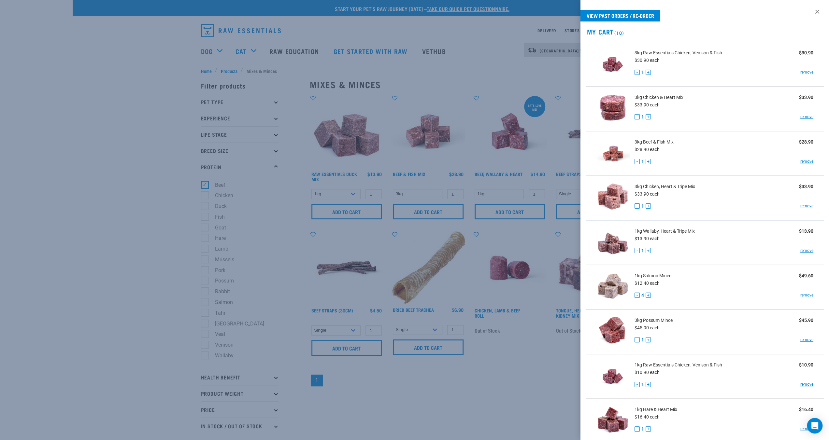
click at [204, 185] on div at bounding box center [414, 220] width 829 height 440
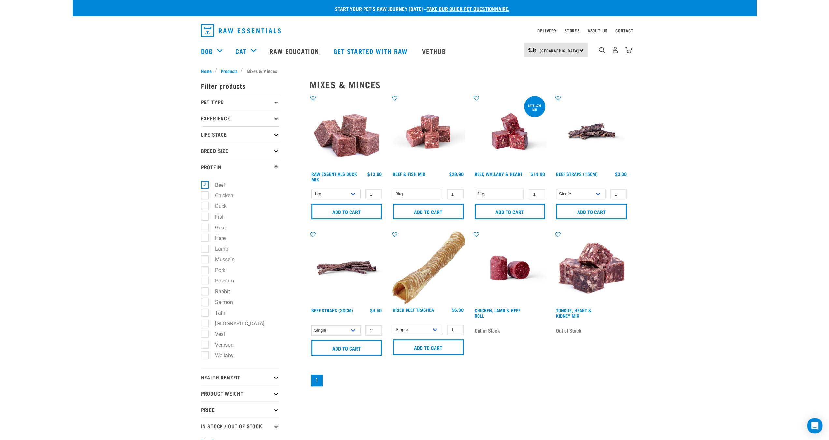
click at [205, 185] on label "Beef" at bounding box center [216, 185] width 23 height 8
click at [204, 185] on input "Beef" at bounding box center [203, 184] width 4 height 4
checkbox input "false"
click at [207, 301] on label "Salmon" at bounding box center [220, 302] width 31 height 8
click at [205, 301] on input "Salmon" at bounding box center [203, 301] width 4 height 4
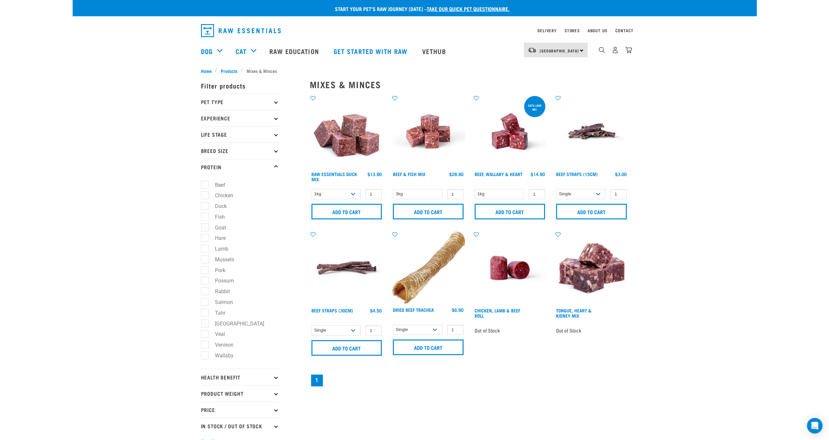
checkbox input "true"
click at [719, 225] on div "Start your pet’s raw journey today – take our quick pet questionnaire. Delivery…" at bounding box center [415, 226] width 684 height 452
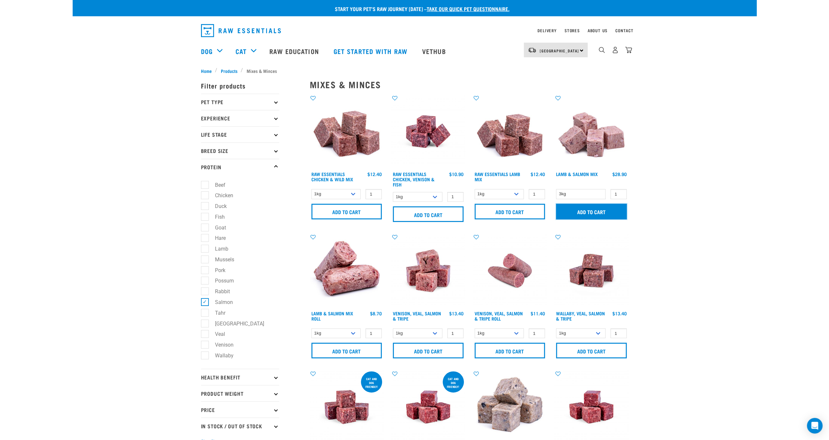
click at [588, 209] on input "Add to cart" at bounding box center [591, 212] width 71 height 16
click at [630, 53] on img "dropdown navigation" at bounding box center [628, 50] width 7 height 7
click at [628, 51] on img "dropdown navigation" at bounding box center [628, 50] width 7 height 7
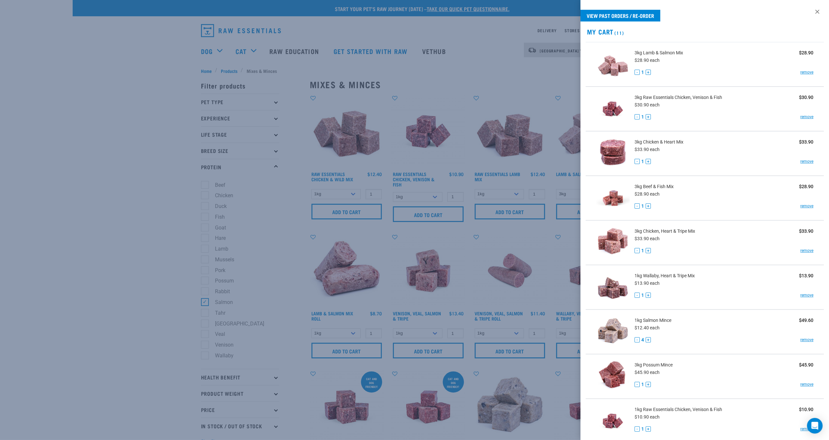
click at [203, 303] on div at bounding box center [414, 220] width 829 height 440
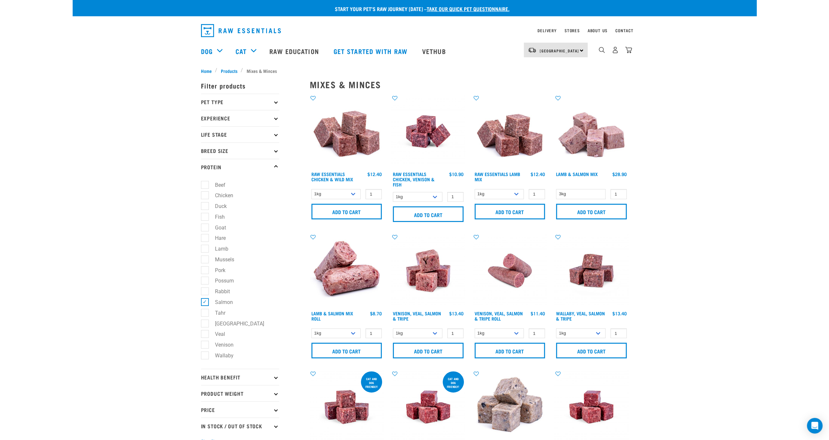
click at [205, 305] on label "Salmon" at bounding box center [220, 302] width 31 height 8
click at [205, 303] on input "Salmon" at bounding box center [203, 301] width 4 height 4
checkbox input "false"
click at [205, 196] on label "Chicken" at bounding box center [220, 196] width 31 height 8
click at [205, 196] on input "Chicken" at bounding box center [203, 195] width 4 height 4
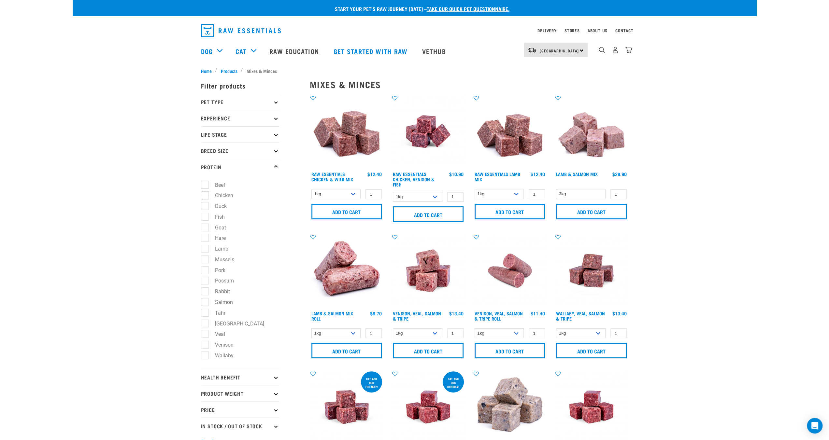
checkbox input "true"
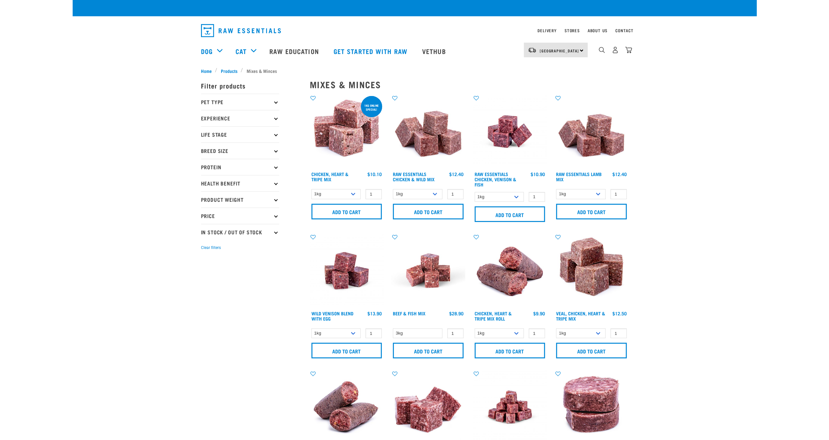
checkbox input "true"
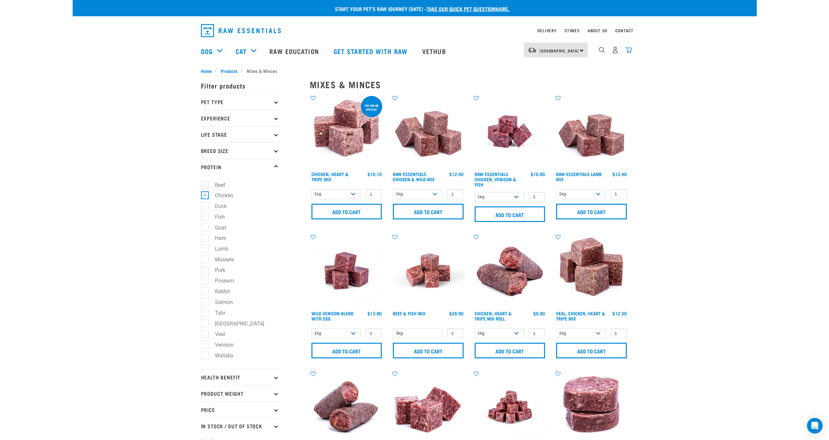
click at [629, 53] on img "dropdown navigation" at bounding box center [628, 50] width 7 height 7
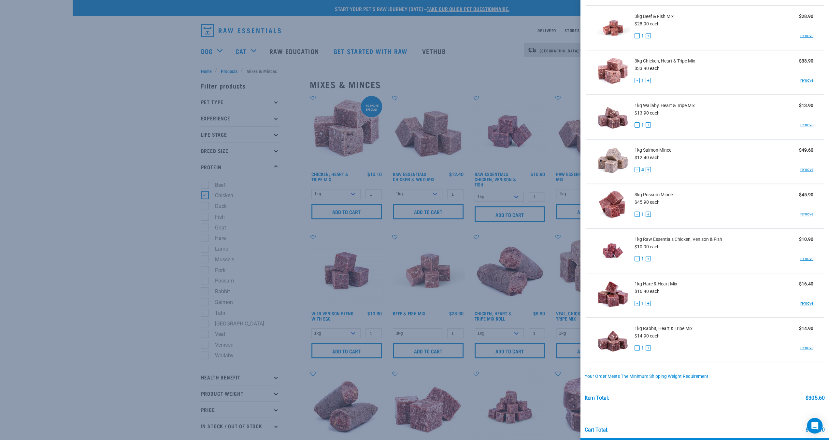
scroll to position [194, 0]
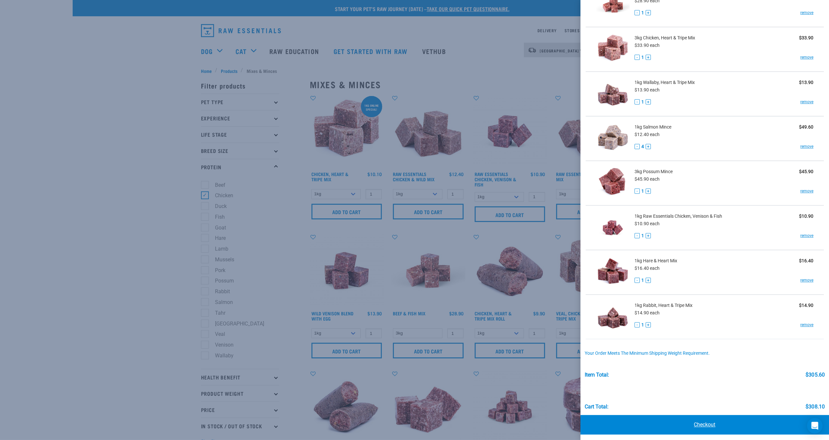
click at [709, 421] on link "Checkout" at bounding box center [705, 425] width 249 height 20
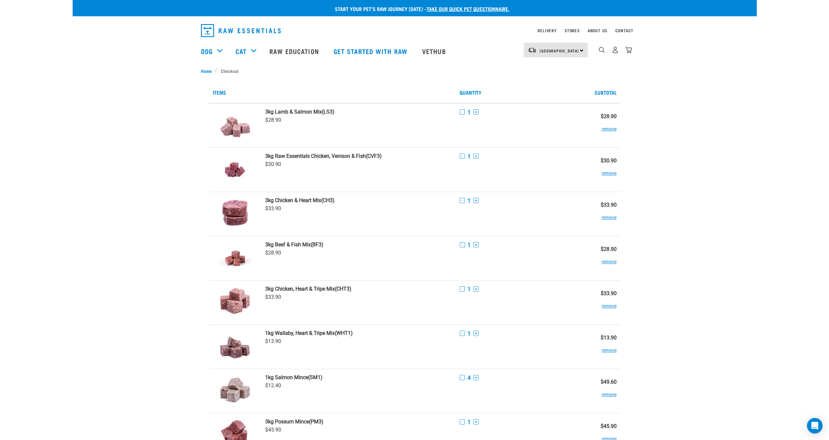
scroll to position [391, 0]
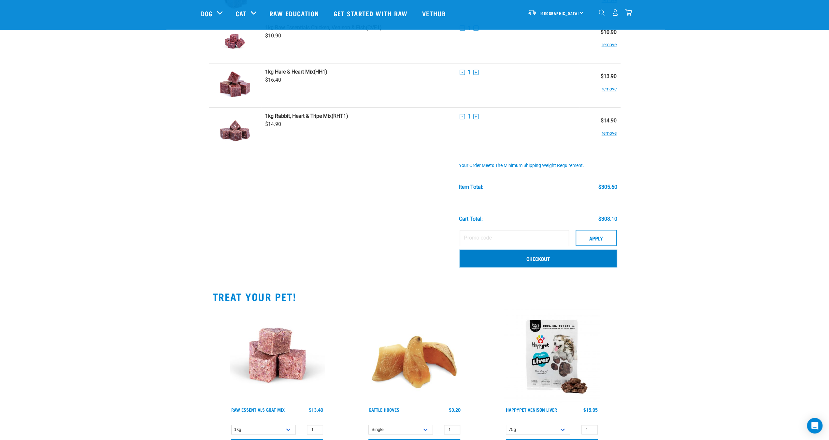
click at [538, 262] on link "Checkout" at bounding box center [538, 258] width 157 height 17
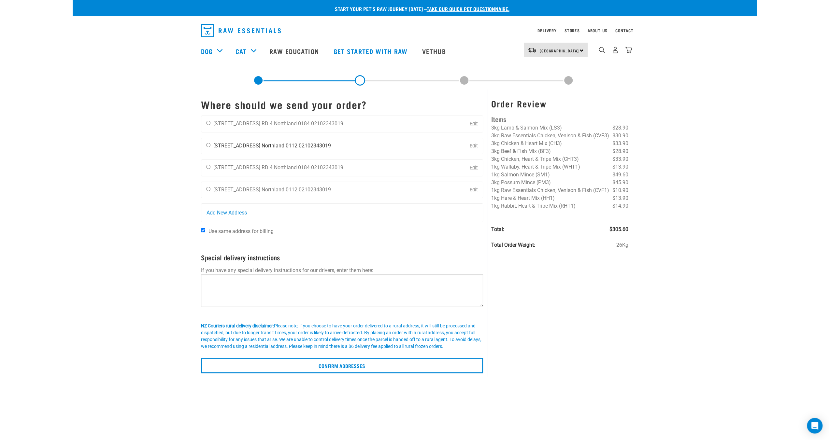
click at [208, 146] on input "radio" at bounding box center [208, 145] width 4 height 4
radio input "true"
click at [202, 230] on input "Use same address for billing" at bounding box center [203, 230] width 4 height 4
checkbox input "false"
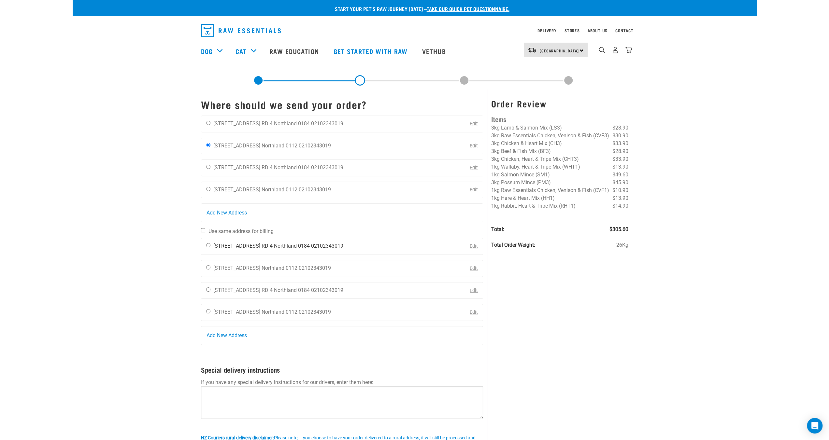
click at [207, 245] on input "radio" at bounding box center [208, 245] width 4 height 4
radio input "true"
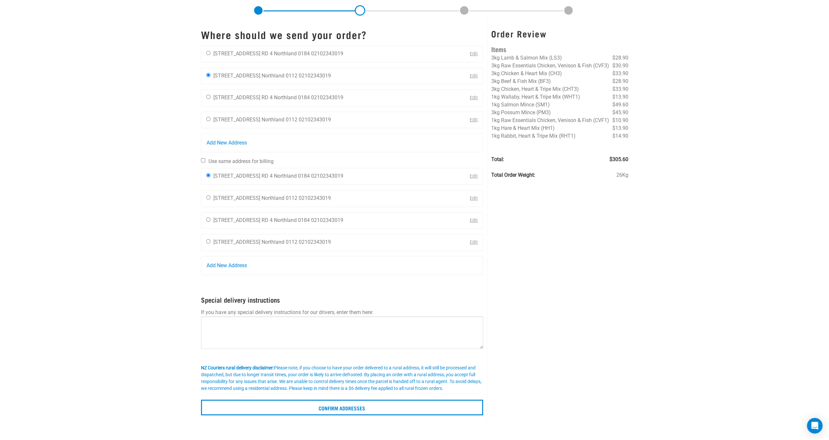
scroll to position [98, 0]
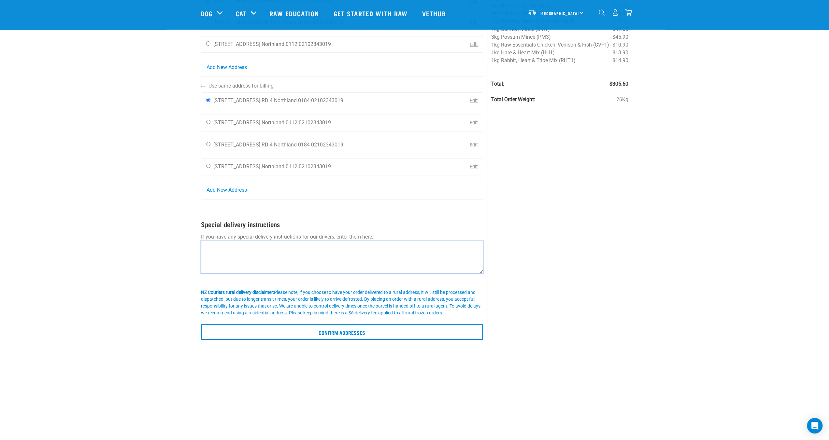
click at [277, 267] on textarea at bounding box center [342, 257] width 282 height 33
click at [207, 245] on textarea "The Doggy Den, Please deliver after 7am as no one will be there before that tim…" at bounding box center [342, 257] width 282 height 33
click at [206, 243] on textarea "please deliver to The Doggy Den, Please deliver after 7am as no one will be the…" at bounding box center [342, 257] width 282 height 33
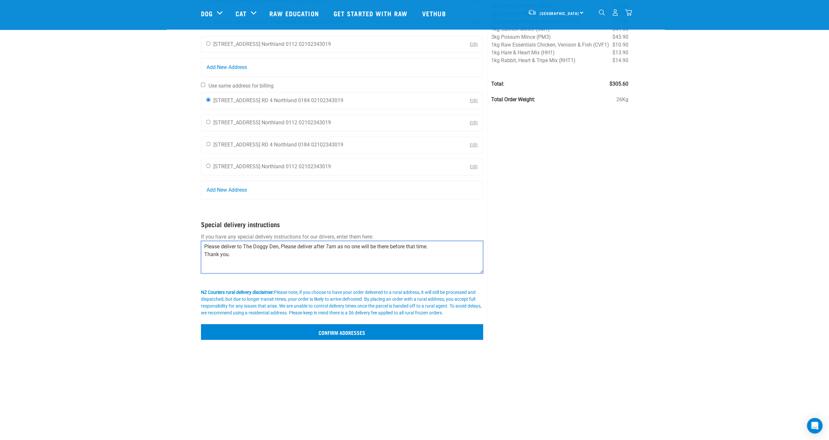
type textarea "Please deliver to The Doggy Den, Please deliver after 7am as no one will be the…"
click at [348, 327] on input "Confirm addresses" at bounding box center [342, 332] width 282 height 16
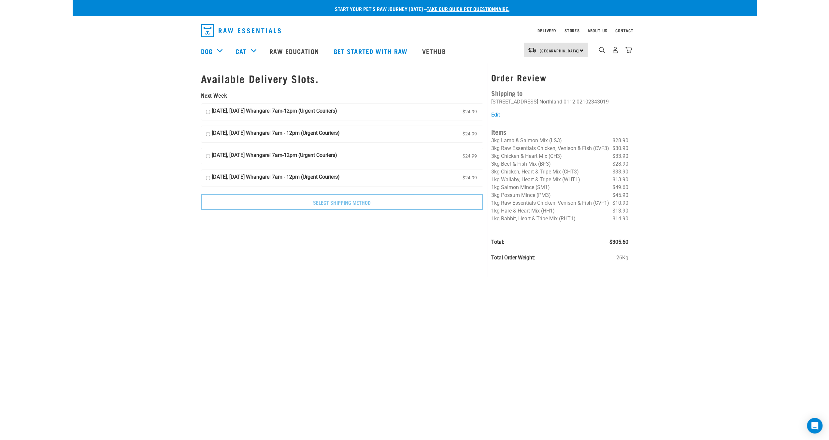
click at [206, 112] on input "[DATE], [DATE] Whangarei 7am-12pm (Urgent Couriers) $24.99" at bounding box center [208, 112] width 4 height 10
radio input "true"
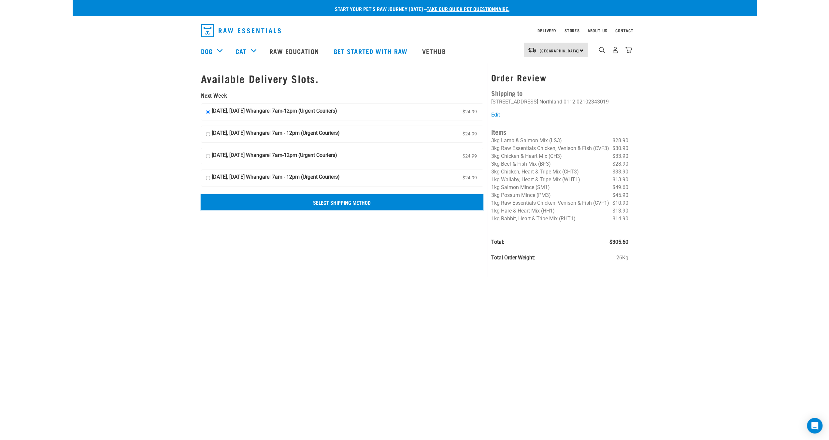
click at [365, 195] on input "Select Shipping Method" at bounding box center [342, 203] width 282 height 16
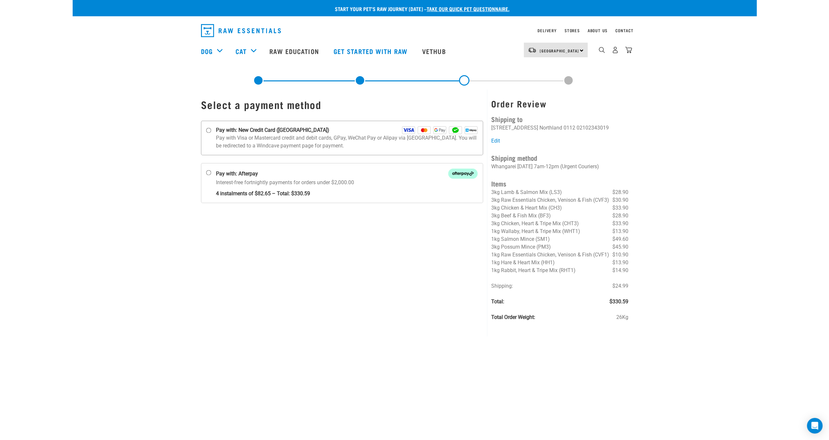
click at [213, 132] on label "Pay with: New Credit Card (Windcave)" at bounding box center [342, 138] width 282 height 35
click at [211, 132] on input "Pay with: New Credit Card (Windcave)" at bounding box center [208, 130] width 5 height 5
radio input "true"
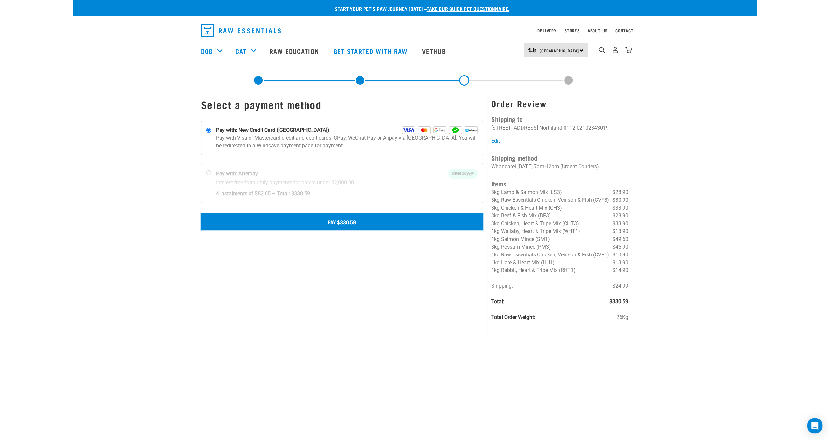
click at [361, 224] on button "Pay $330.59" at bounding box center [342, 222] width 282 height 16
